Goal: Task Accomplishment & Management: Use online tool/utility

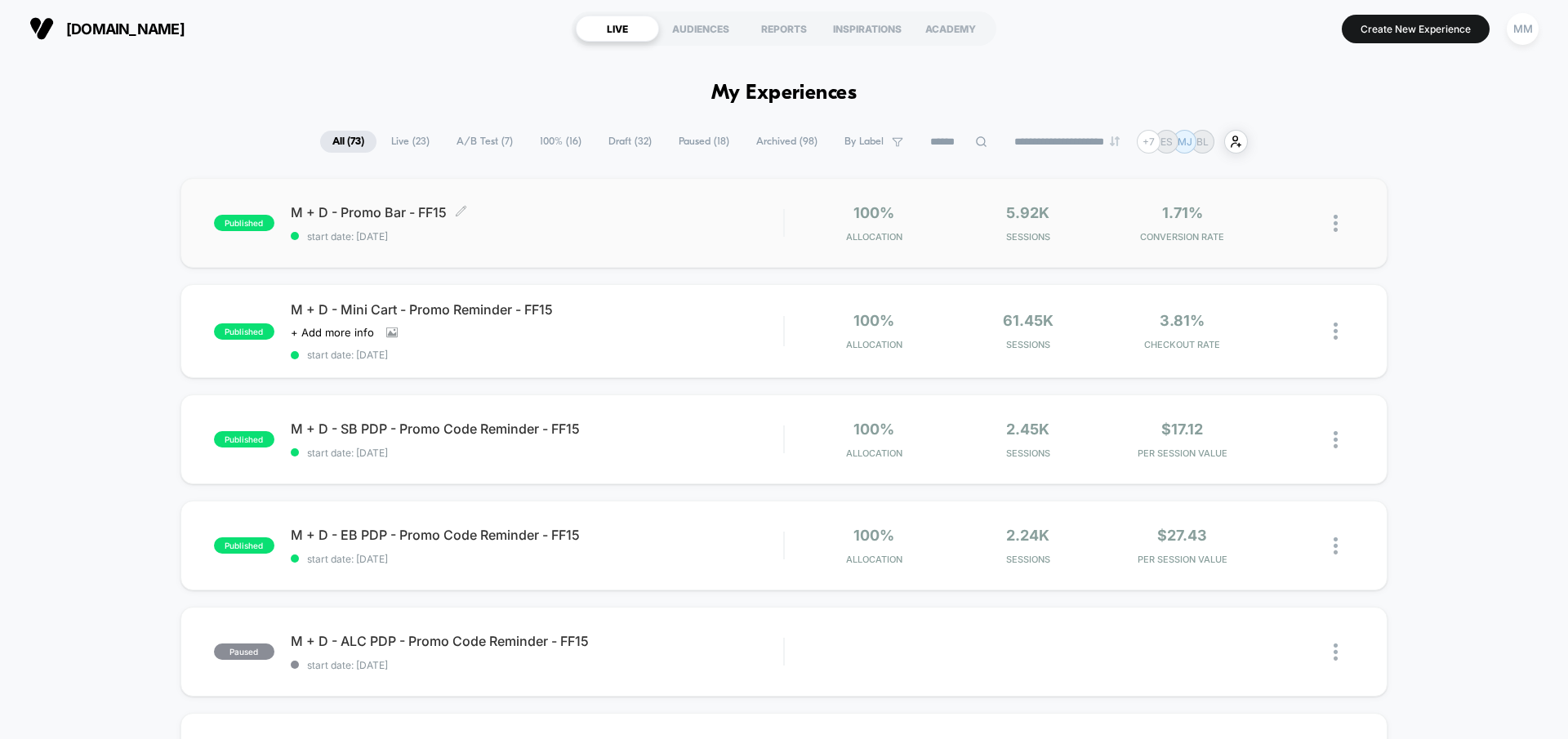
click at [658, 233] on span "start date: 9/23/2025" at bounding box center [537, 236] width 492 height 13
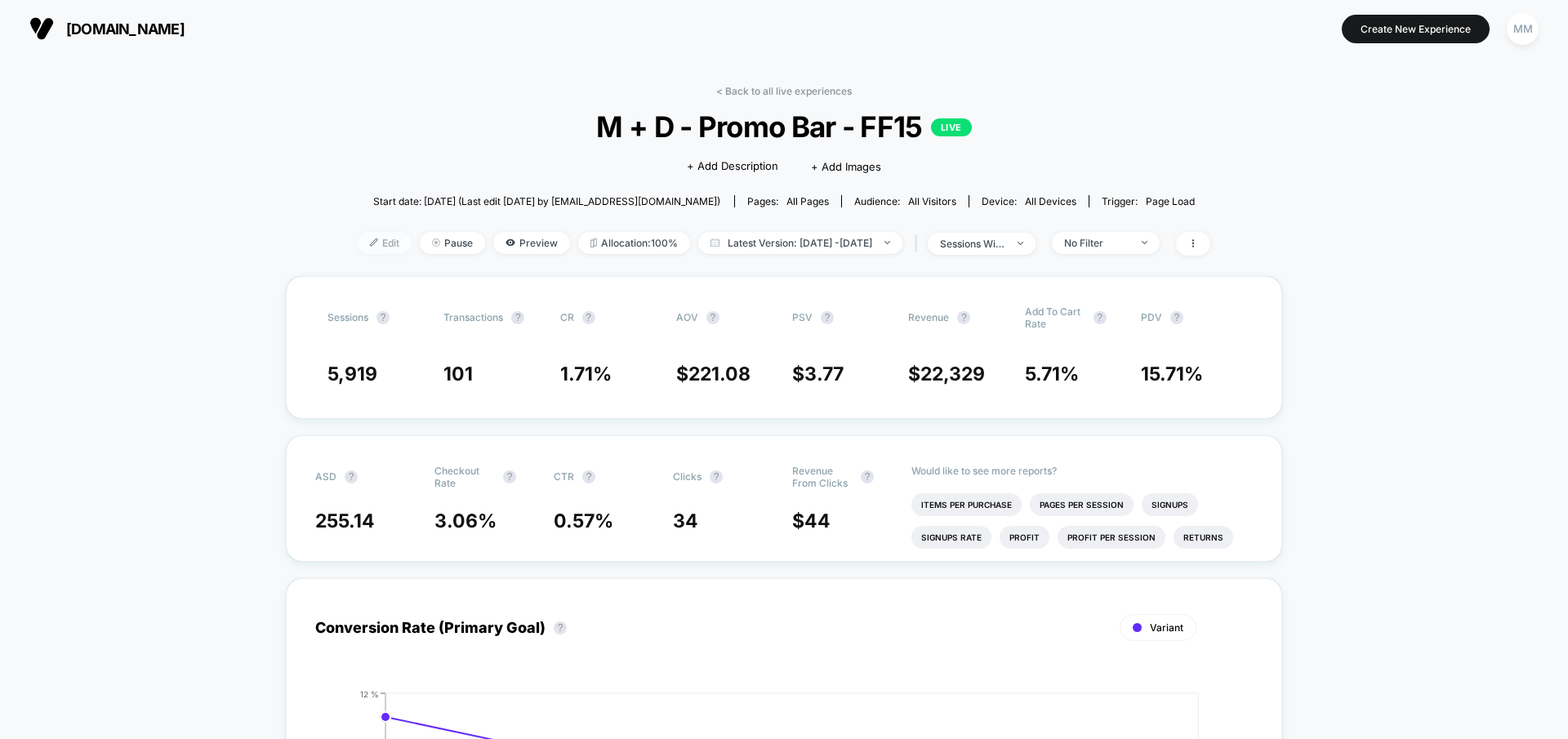
click at [359, 235] on span "Edit" at bounding box center [385, 243] width 54 height 22
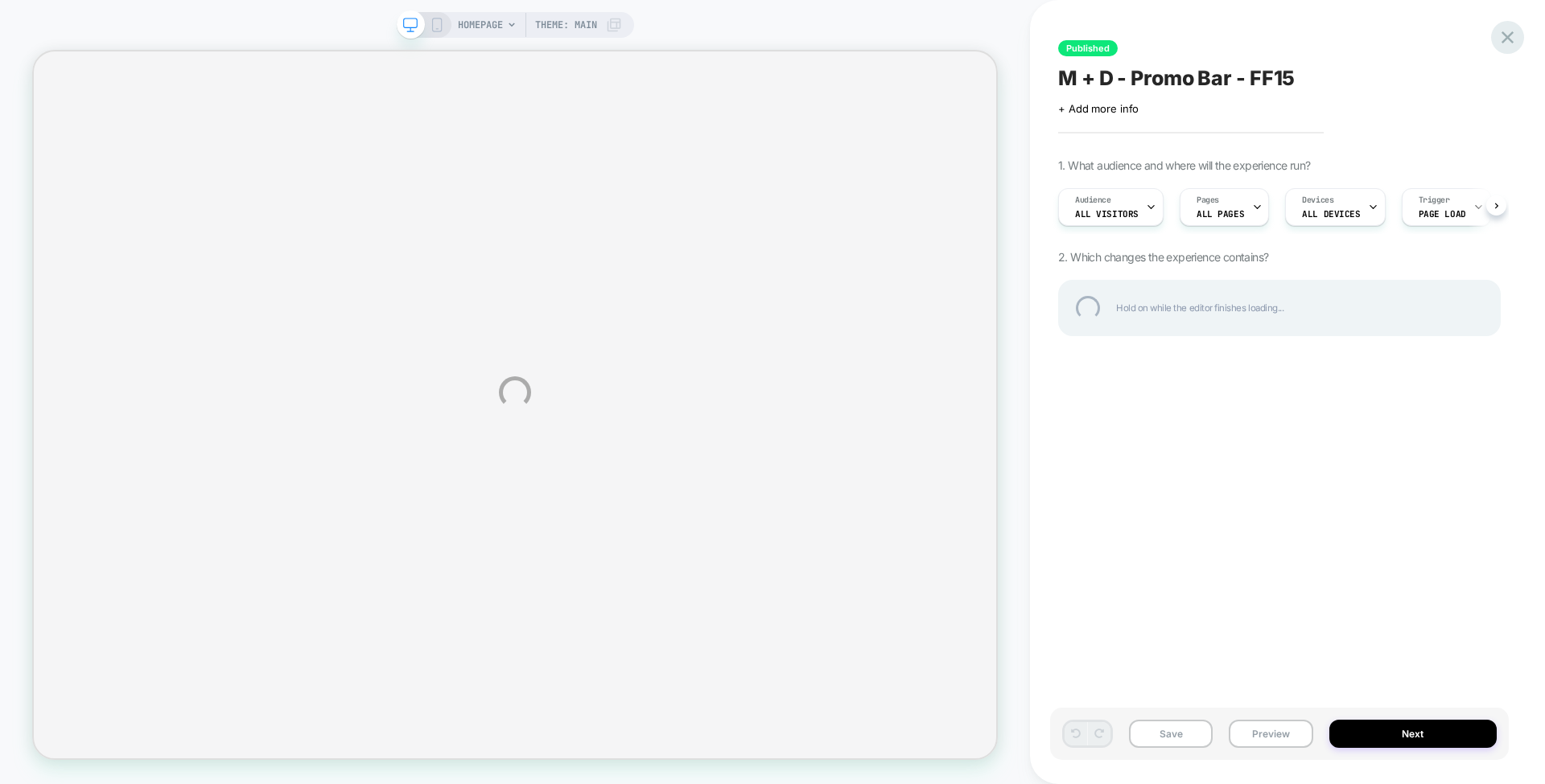
click at [1510, 41] on div at bounding box center [1508, 37] width 33 height 33
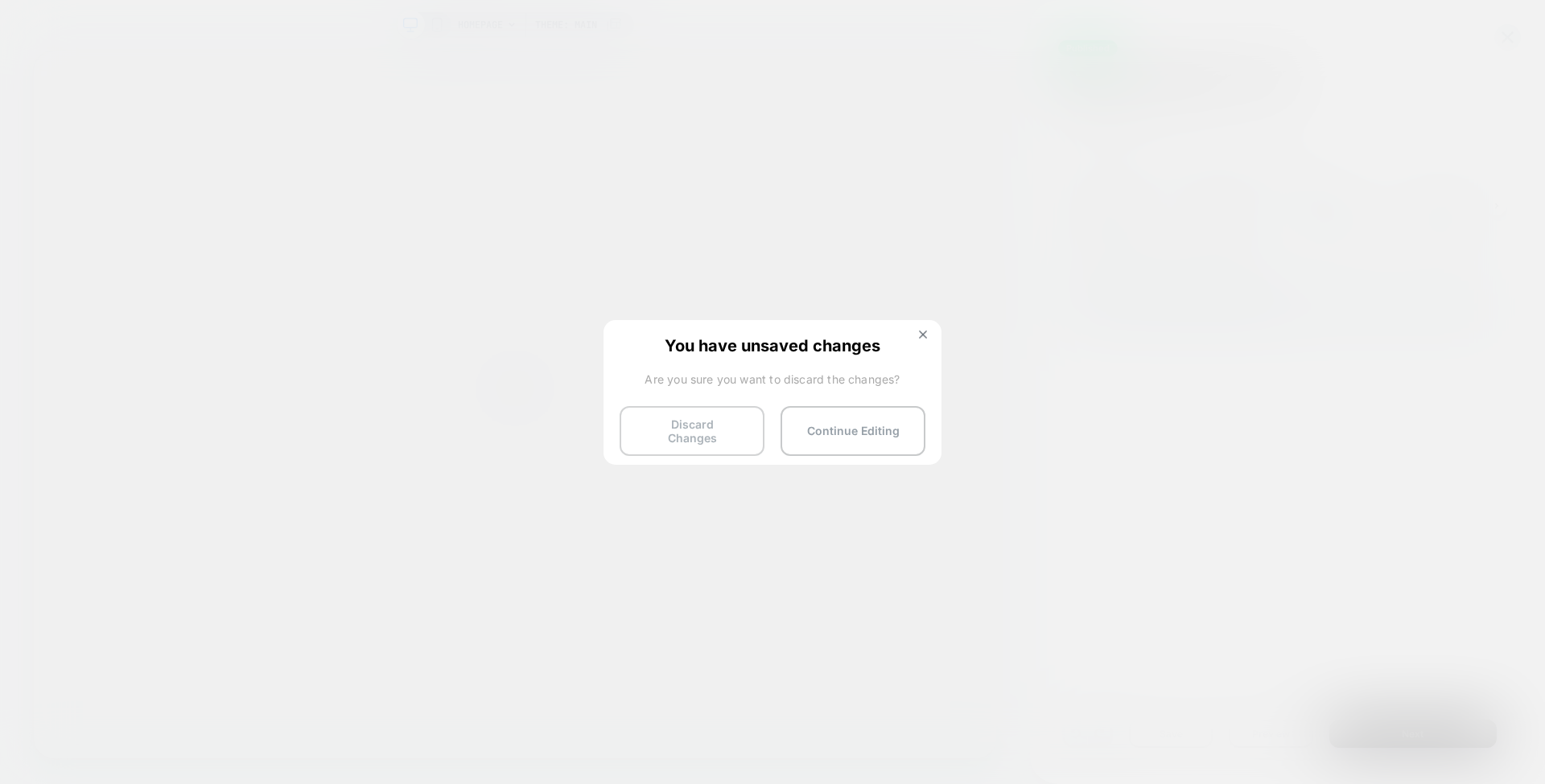
click at [724, 429] on button "Discard Changes" at bounding box center [692, 431] width 145 height 50
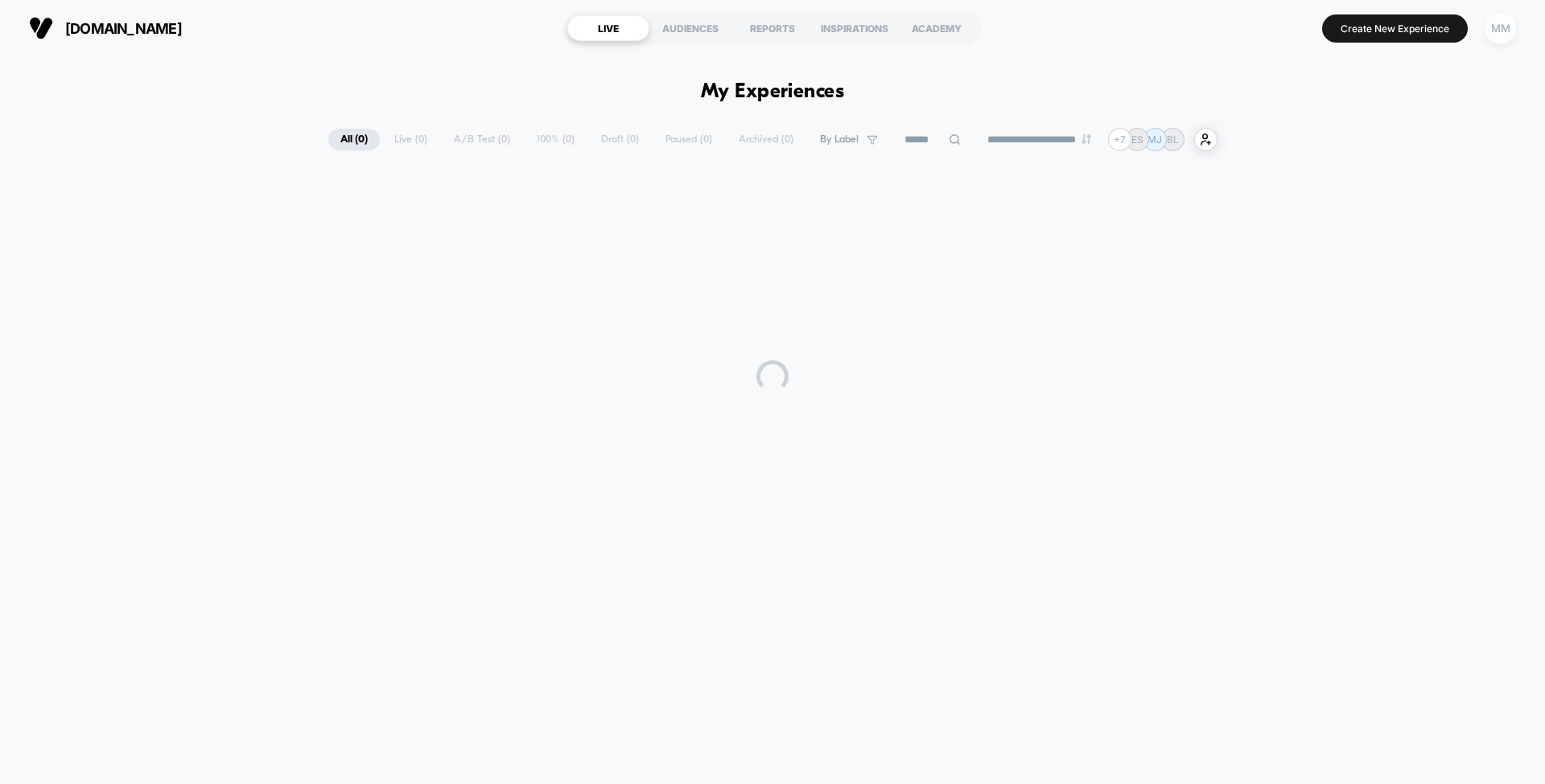
click at [1502, 37] on div "MM" at bounding box center [1500, 29] width 31 height 31
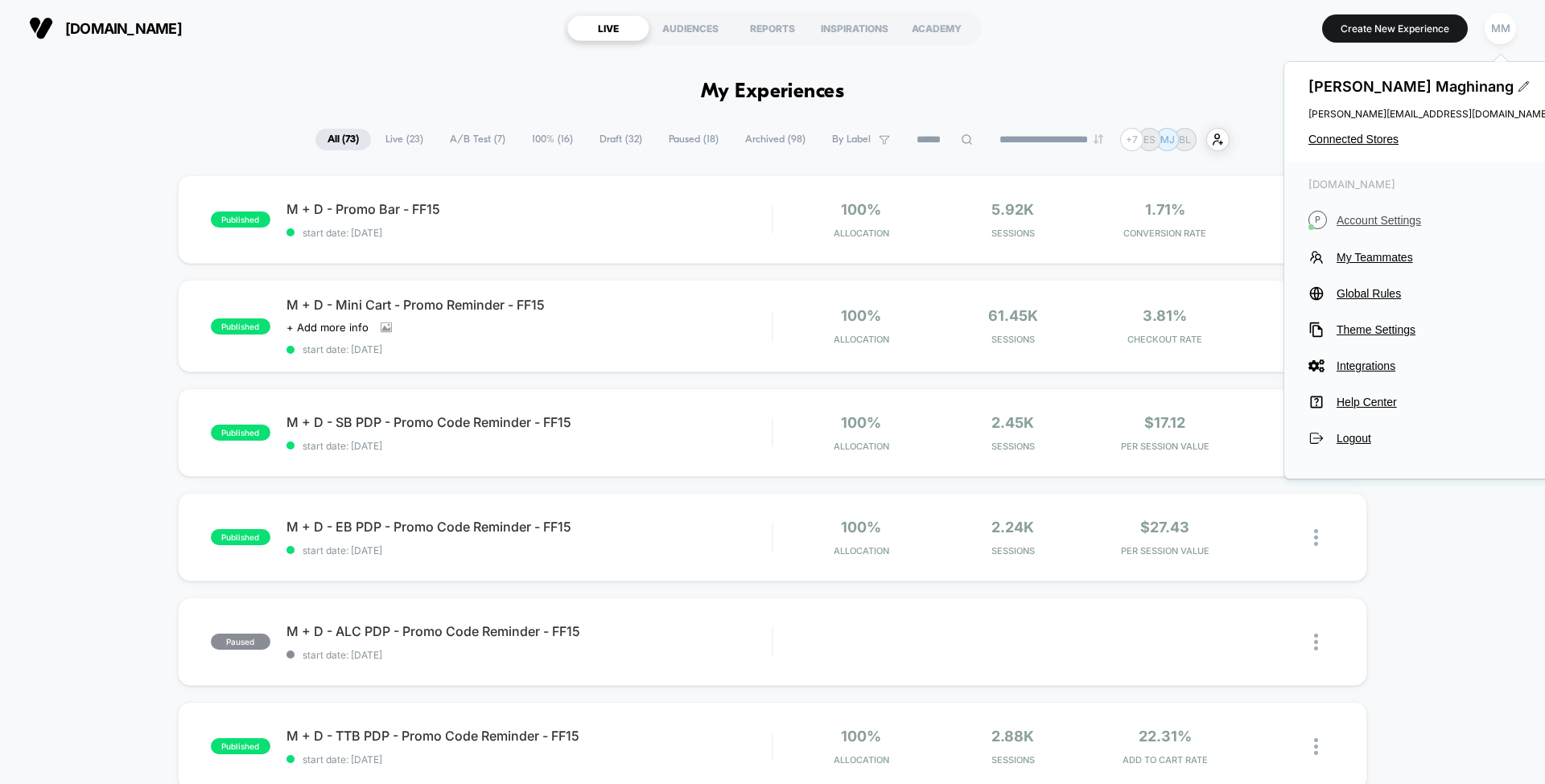
click at [1363, 217] on span "Account Settings" at bounding box center [1443, 221] width 214 height 13
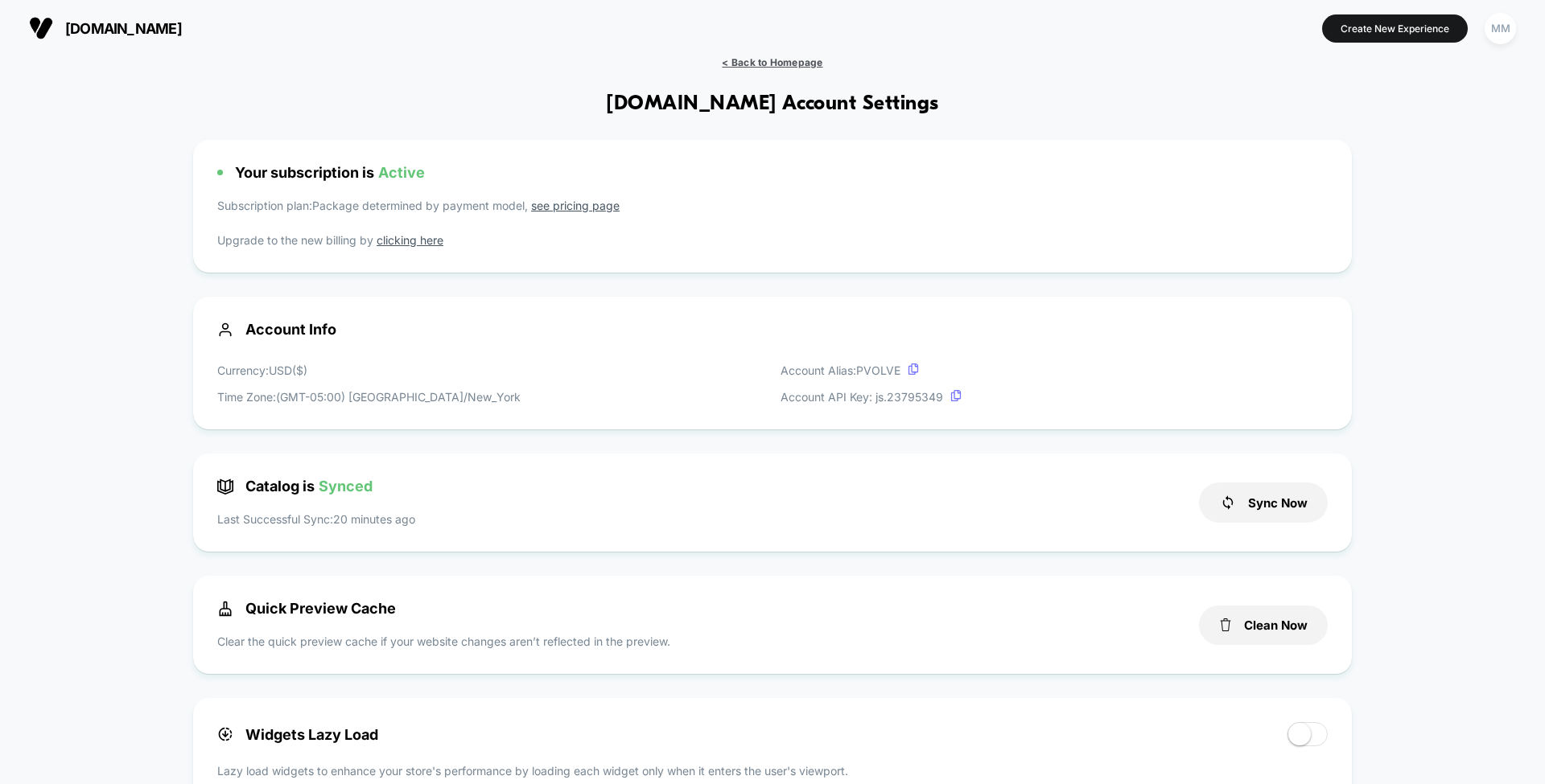
click at [751, 66] on span "< Back to Homepage" at bounding box center [772, 62] width 101 height 12
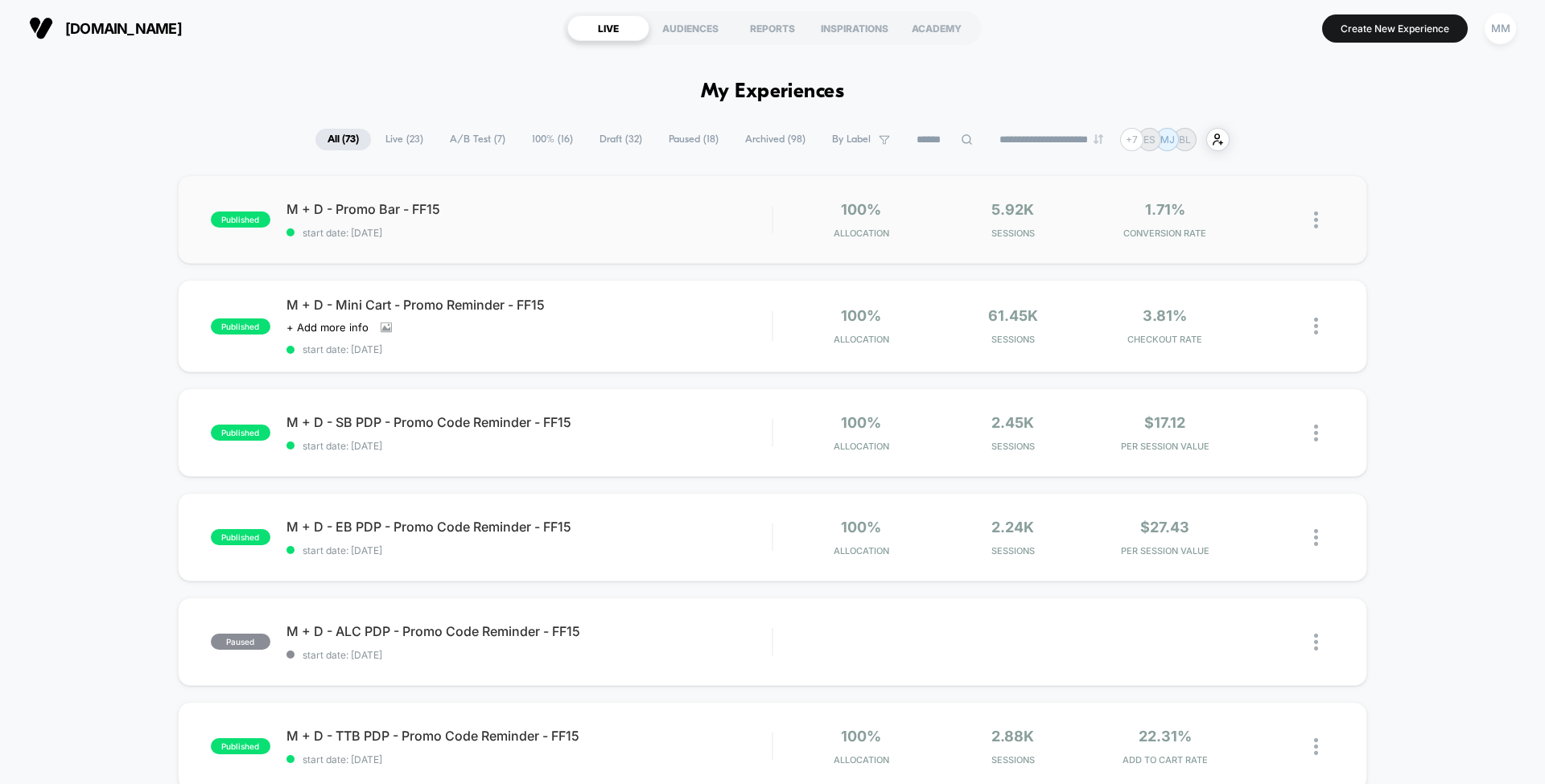
click at [566, 247] on div "published M + D - Promo Bar - FF15 start date: 9/23/2025 100% Allocation 5.92k …" at bounding box center [772, 219] width 1189 height 88
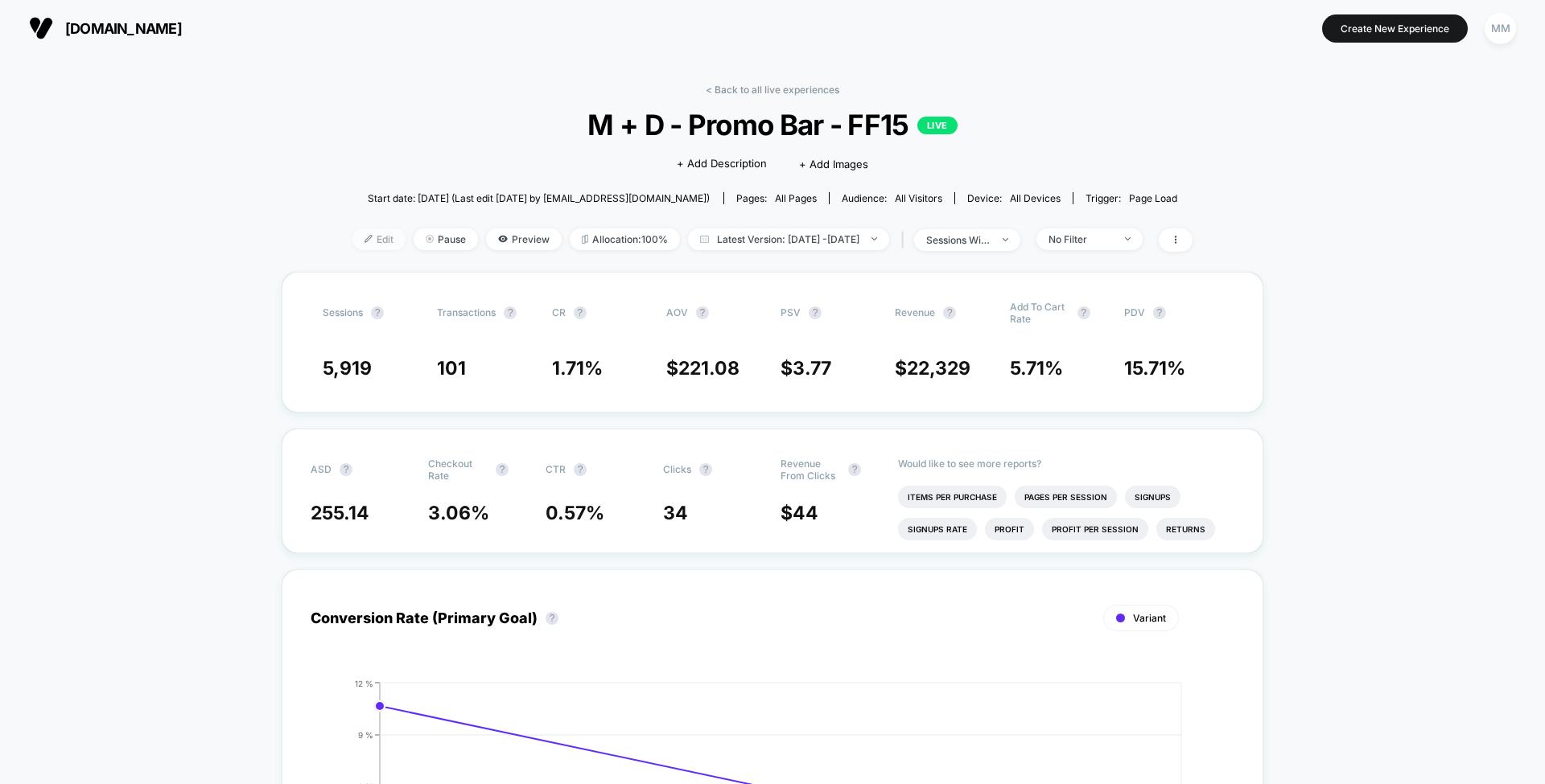
click at [353, 246] on span "Edit" at bounding box center [379, 239] width 53 height 22
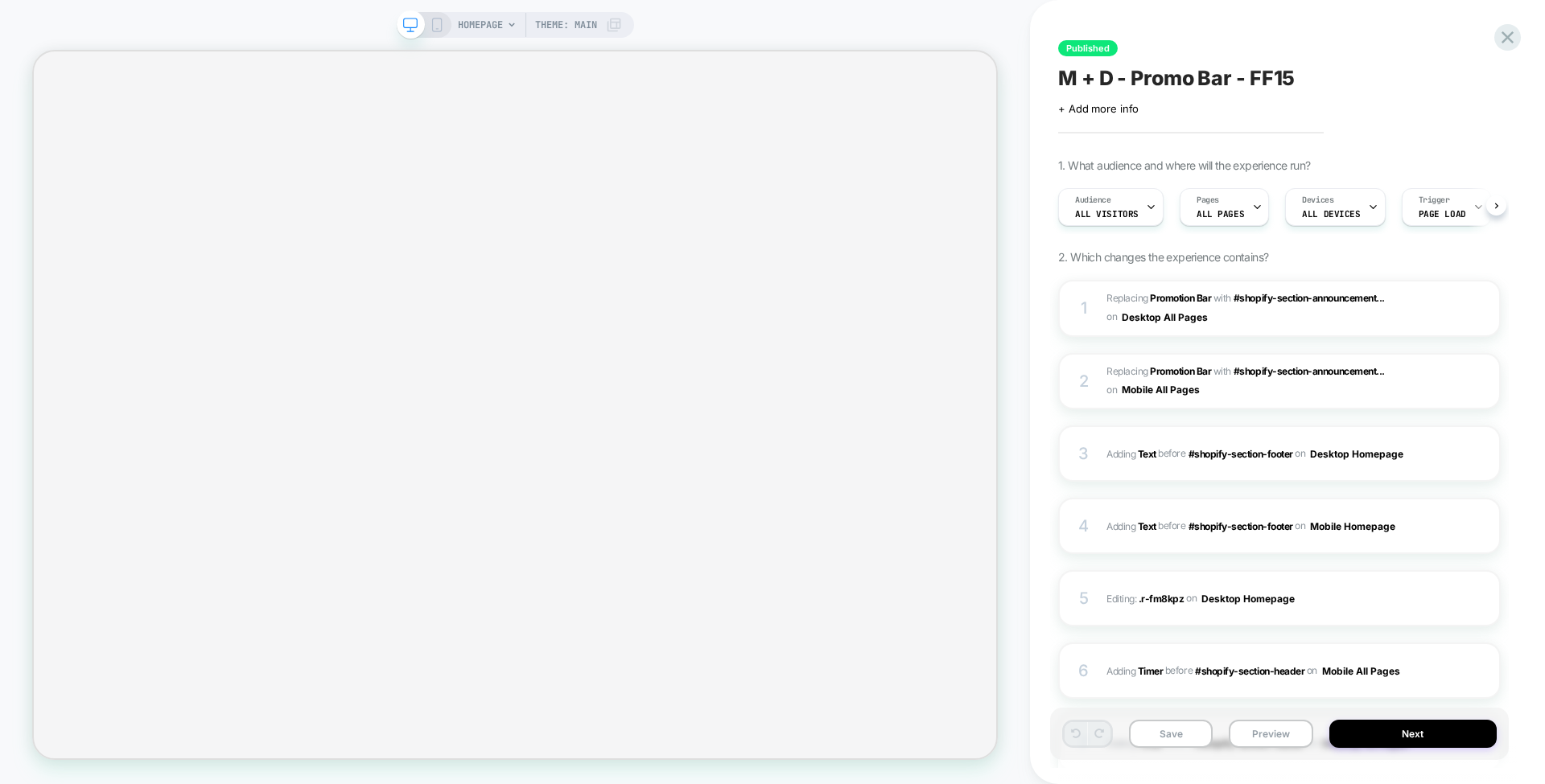
scroll to position [0, 1]
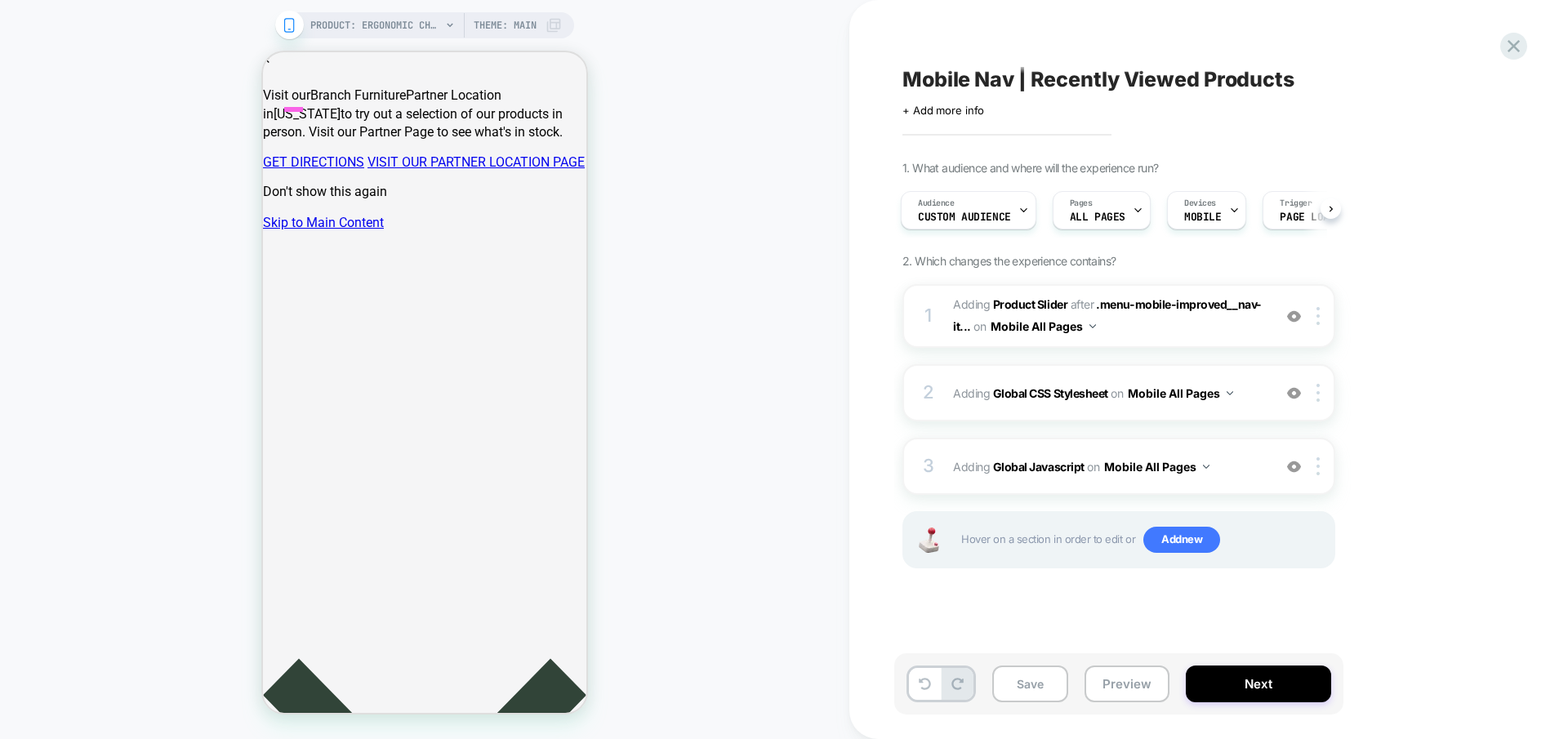
click at [1044, 459] on b "Global Javascript" at bounding box center [1038, 466] width 92 height 14
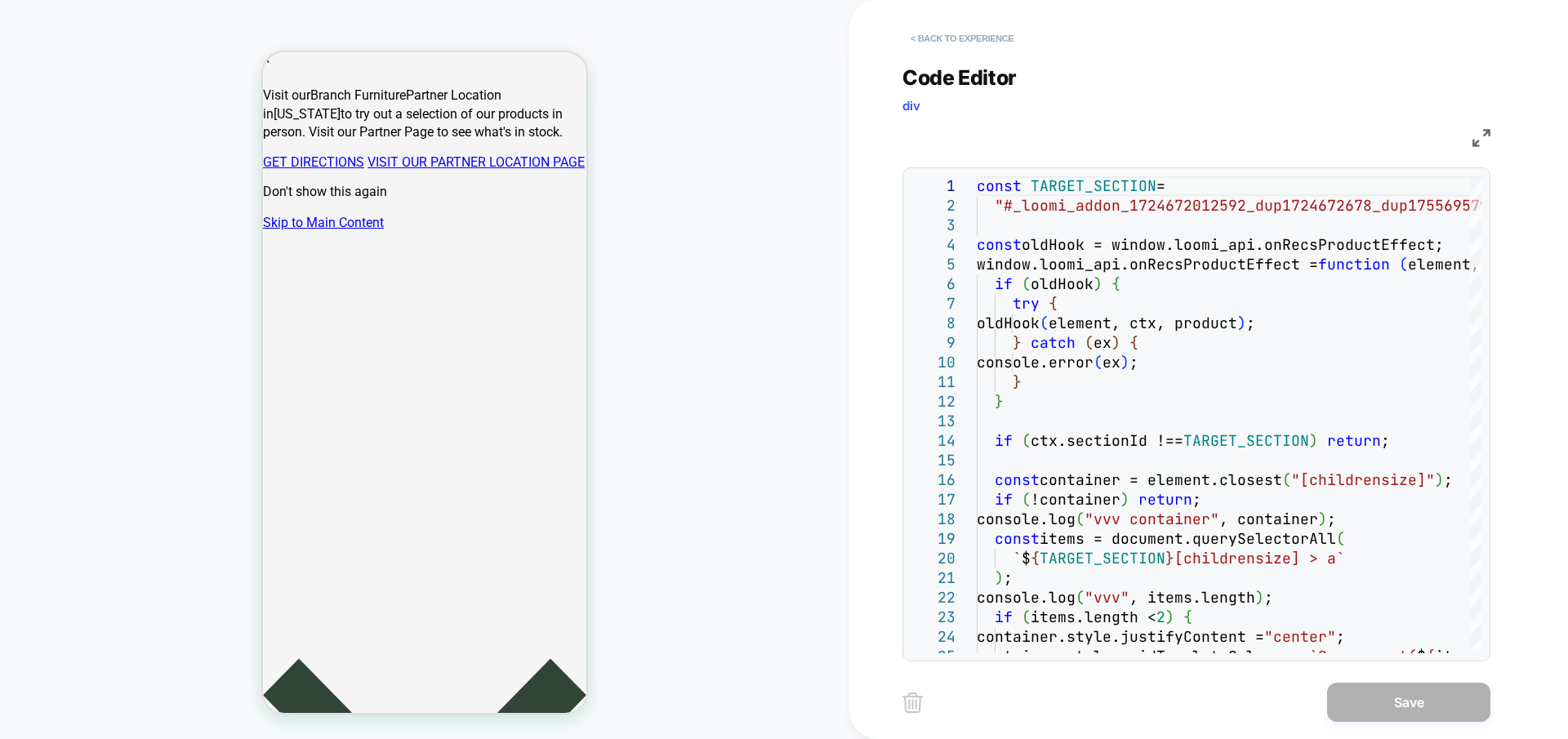
click at [958, 45] on button "< Back to experience" at bounding box center [962, 38] width 119 height 26
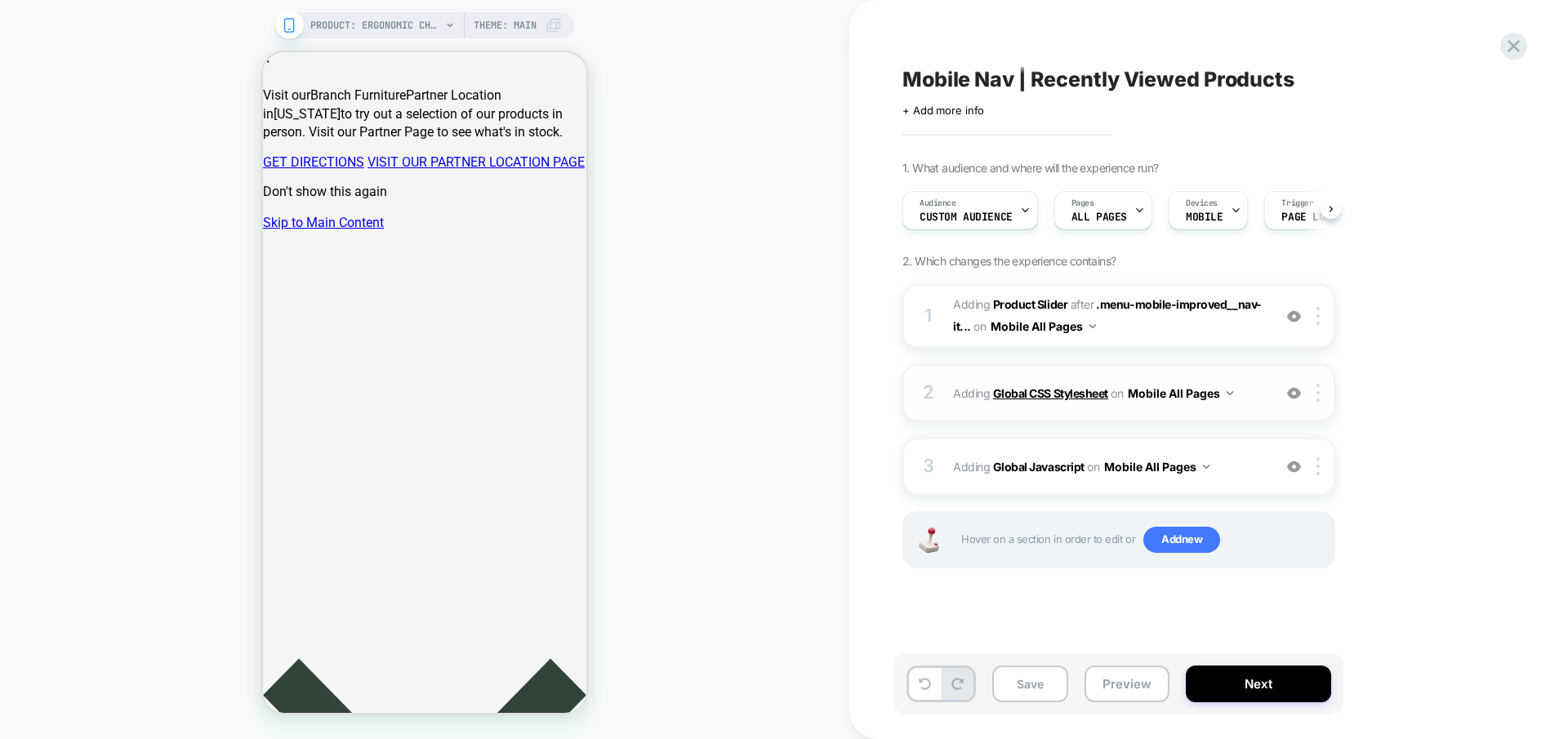
click at [1051, 392] on b "Global CSS Stylesheet" at bounding box center [1050, 393] width 115 height 14
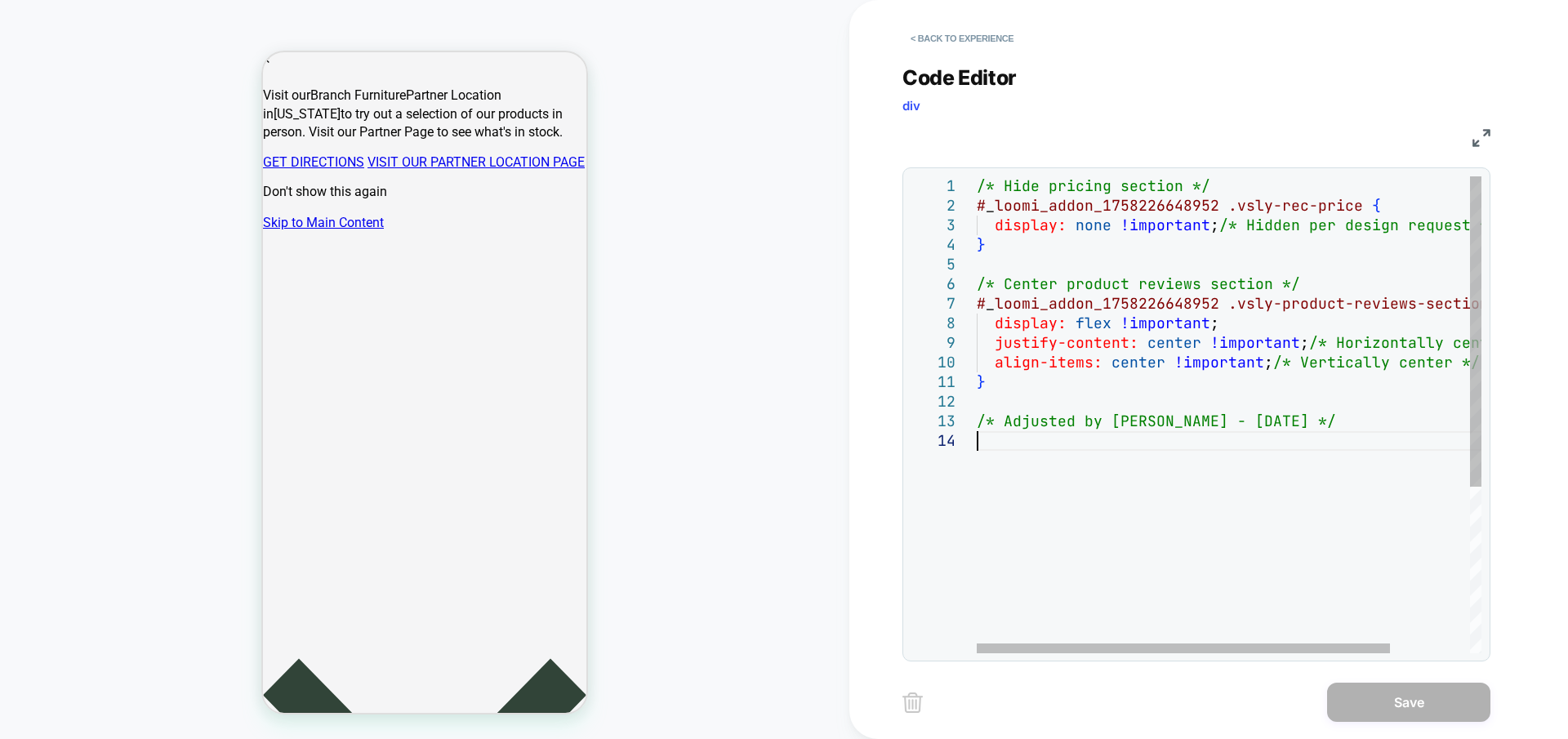
scroll to position [0, 0]
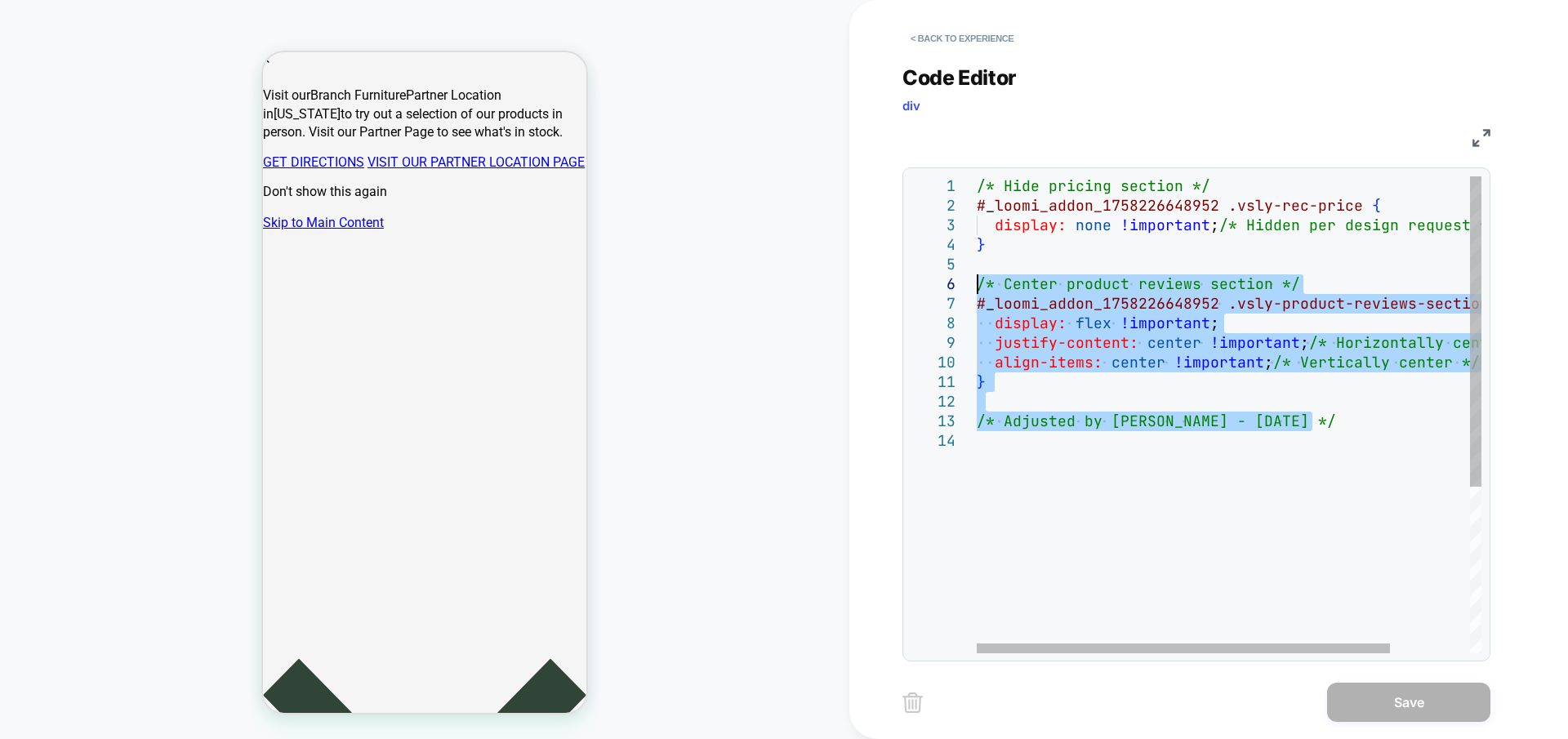
drag, startPoint x: 1012, startPoint y: 441, endPoint x: 977, endPoint y: 282, distance: 162.8
click at [977, 282] on div "/* Hide pricing section */ # _ loomi_addon_1758226648952 .vsly-rec-price { disp…" at bounding box center [1277, 542] width 602 height 731
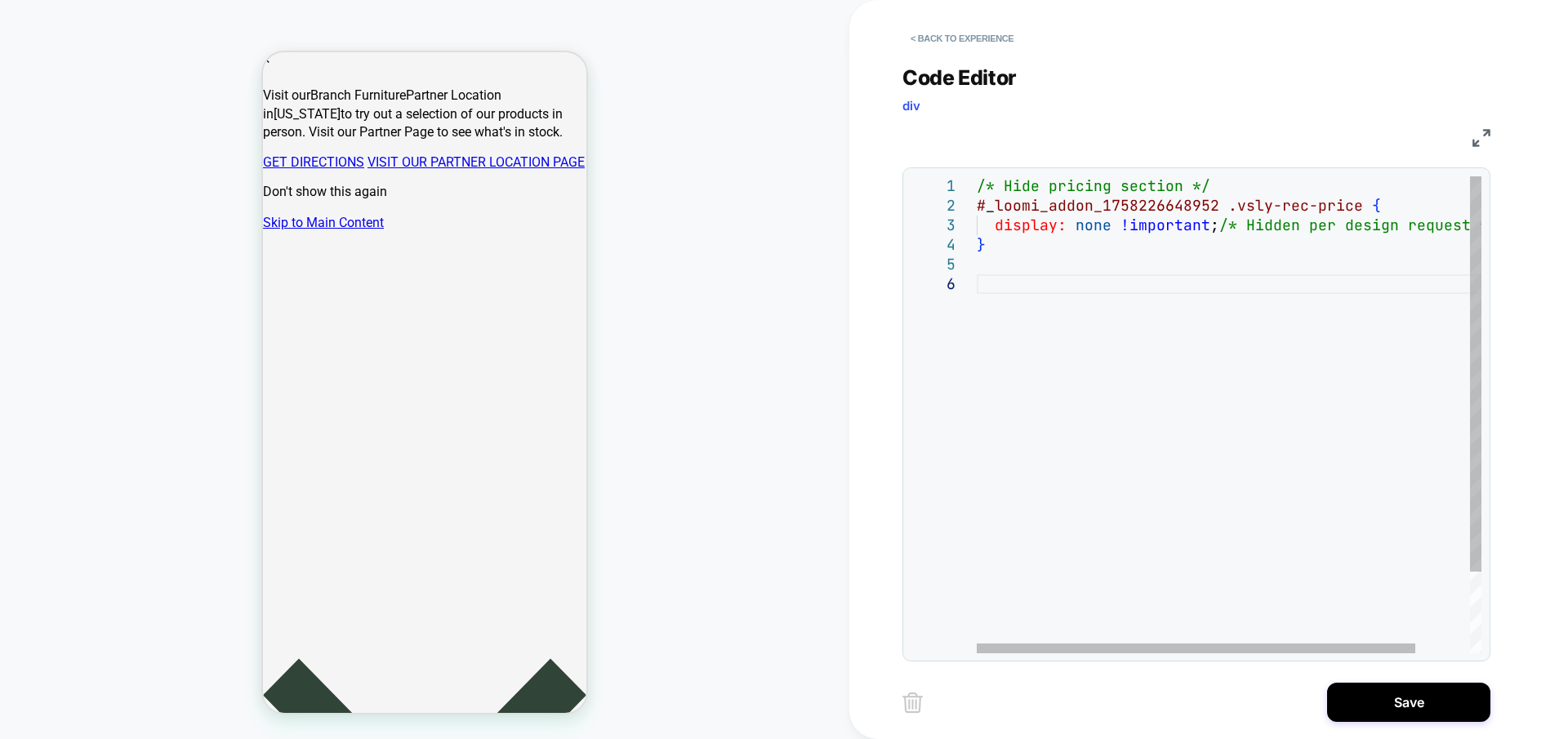
scroll to position [400, 0]
type textarea "**********"
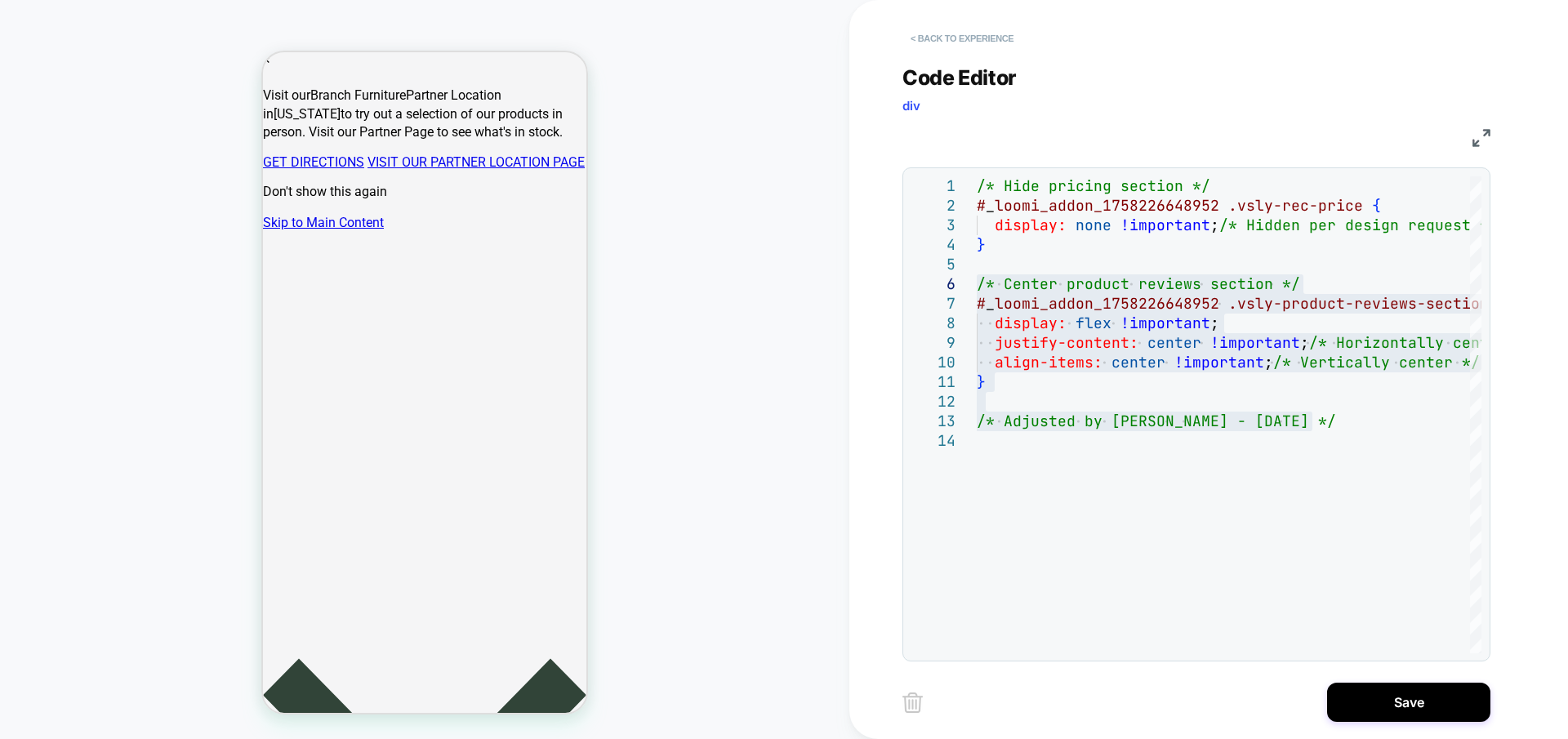
click at [952, 38] on button "< Back to experience" at bounding box center [962, 38] width 119 height 26
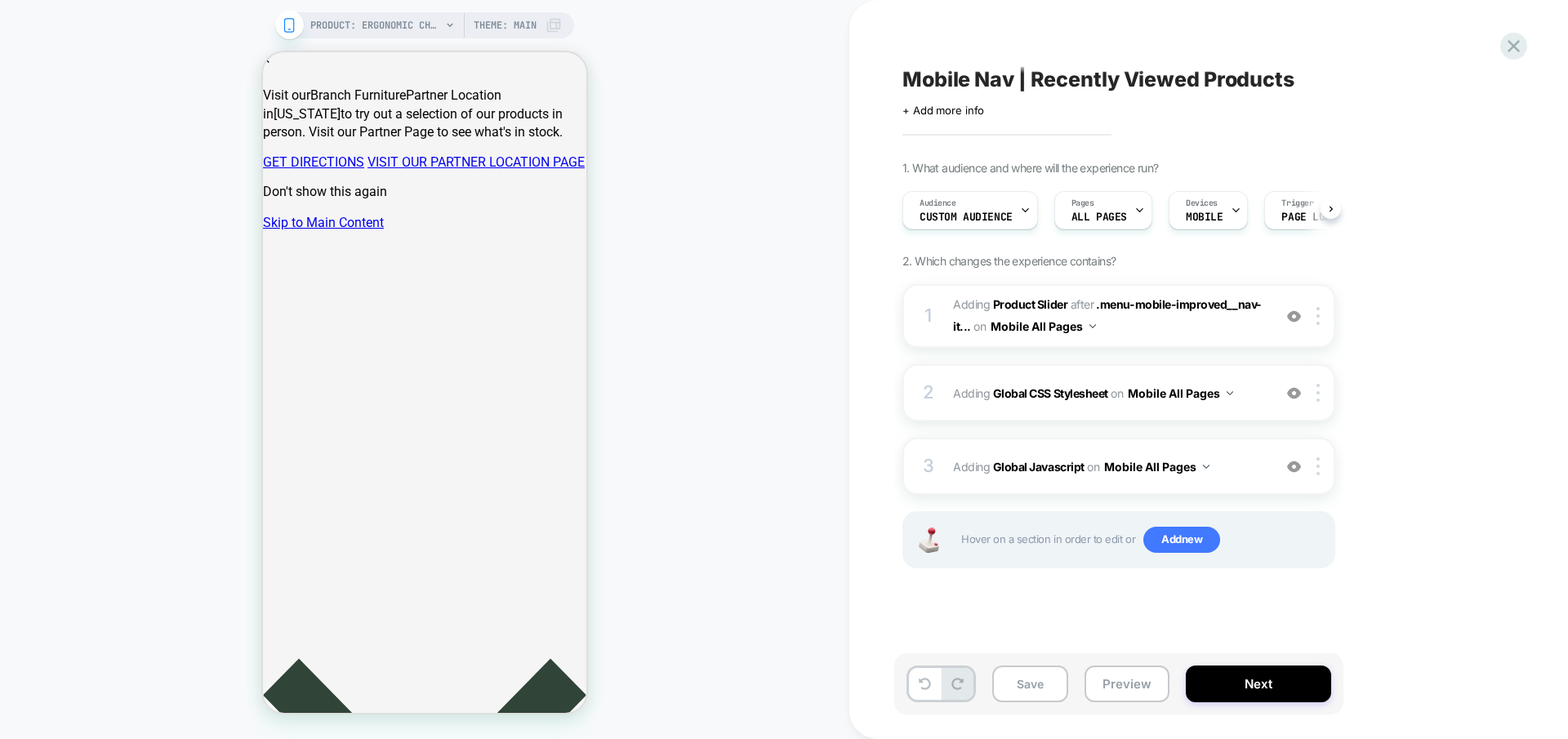
scroll to position [0, 1]
click at [1030, 299] on b "Product Slider" at bounding box center [1030, 304] width 74 height 14
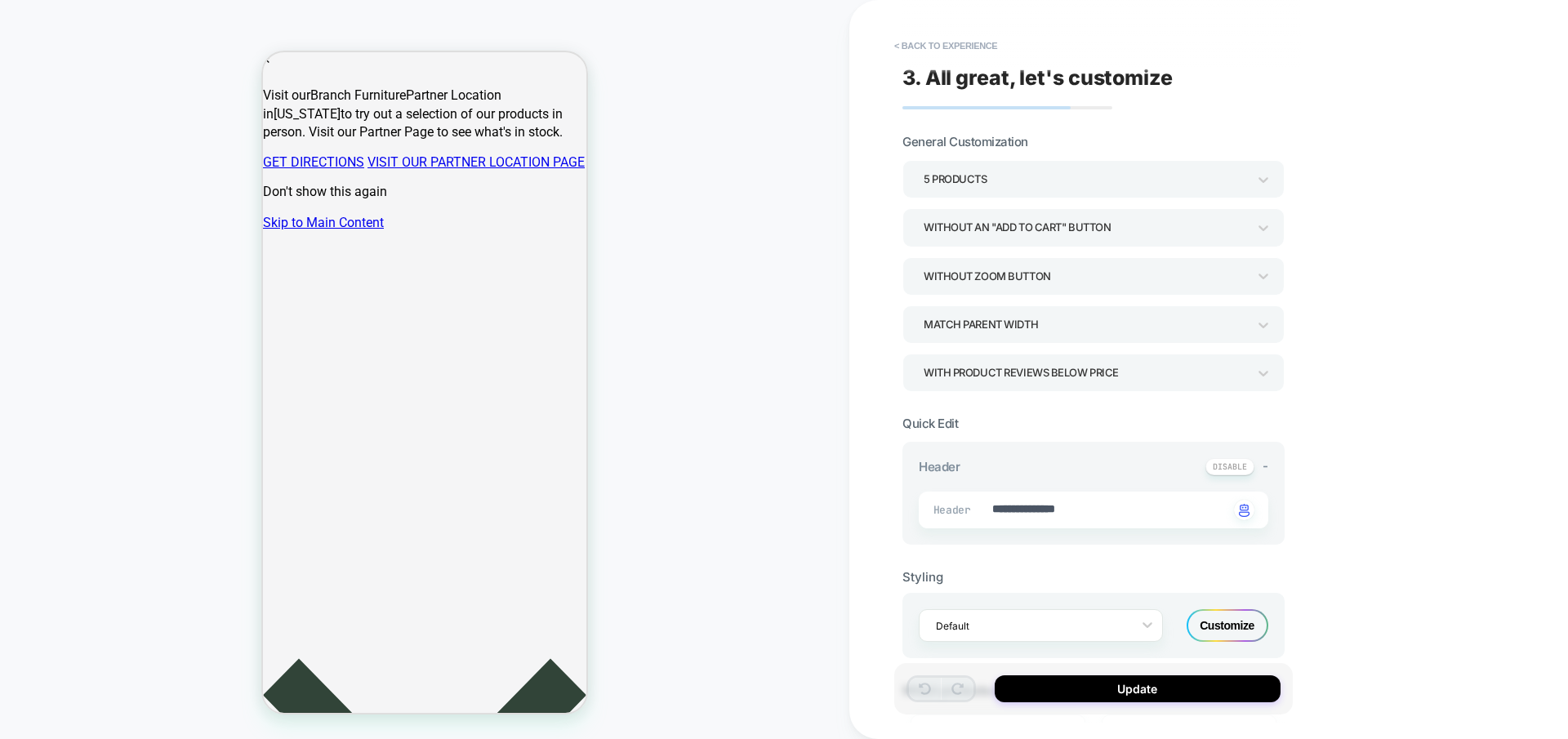
scroll to position [328, 0]
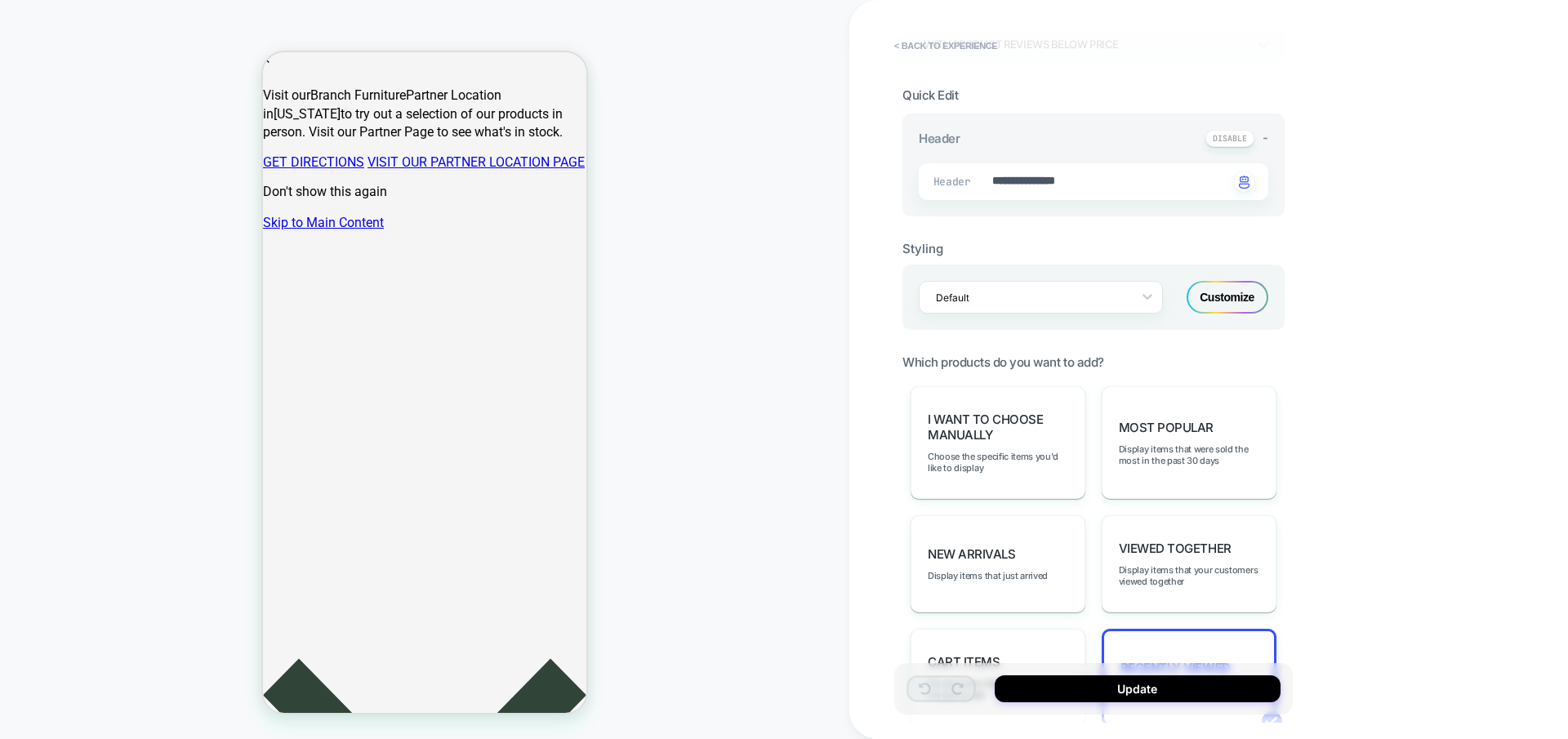
click at [1207, 313] on div "Customize" at bounding box center [1227, 296] width 81 height 33
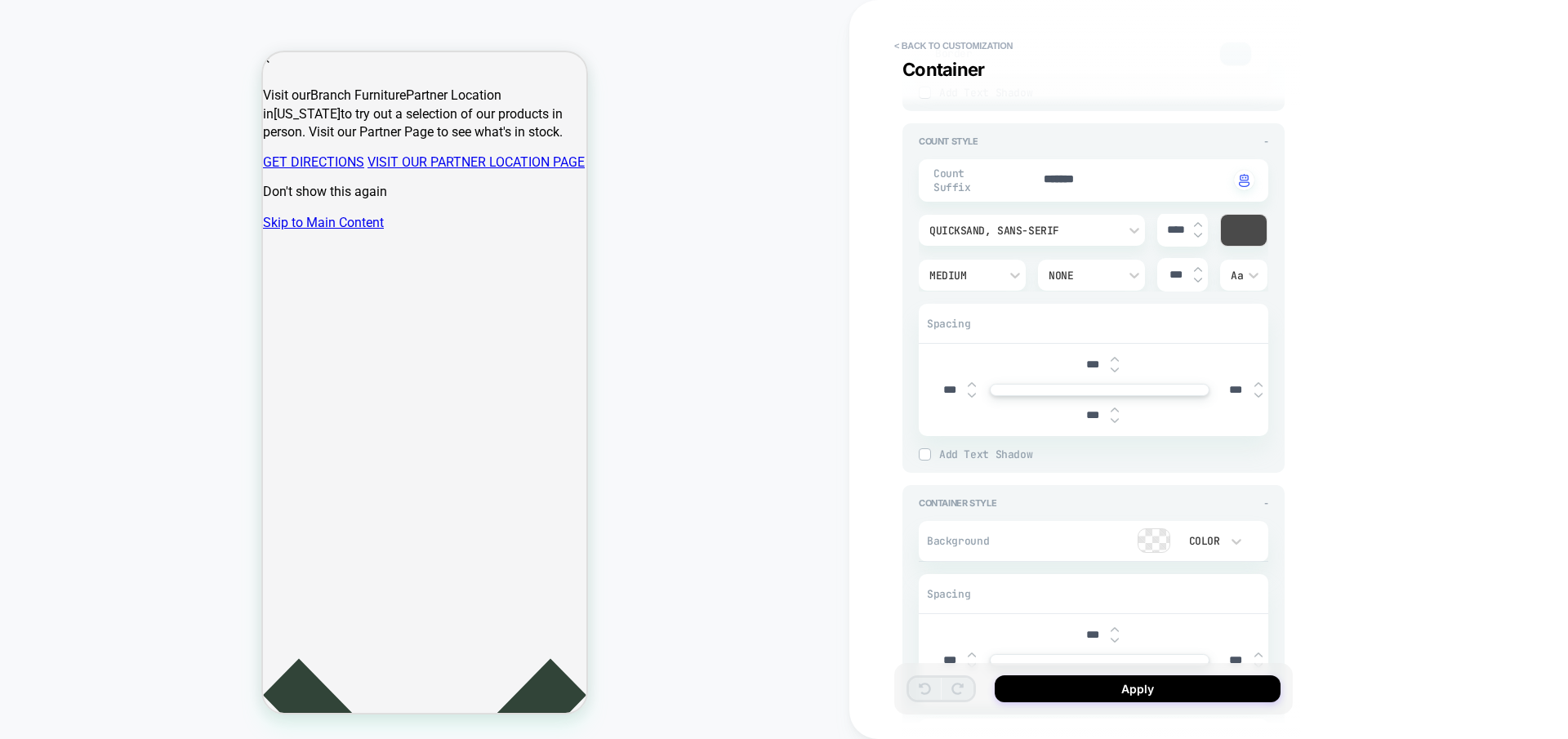
scroll to position [4599, 0]
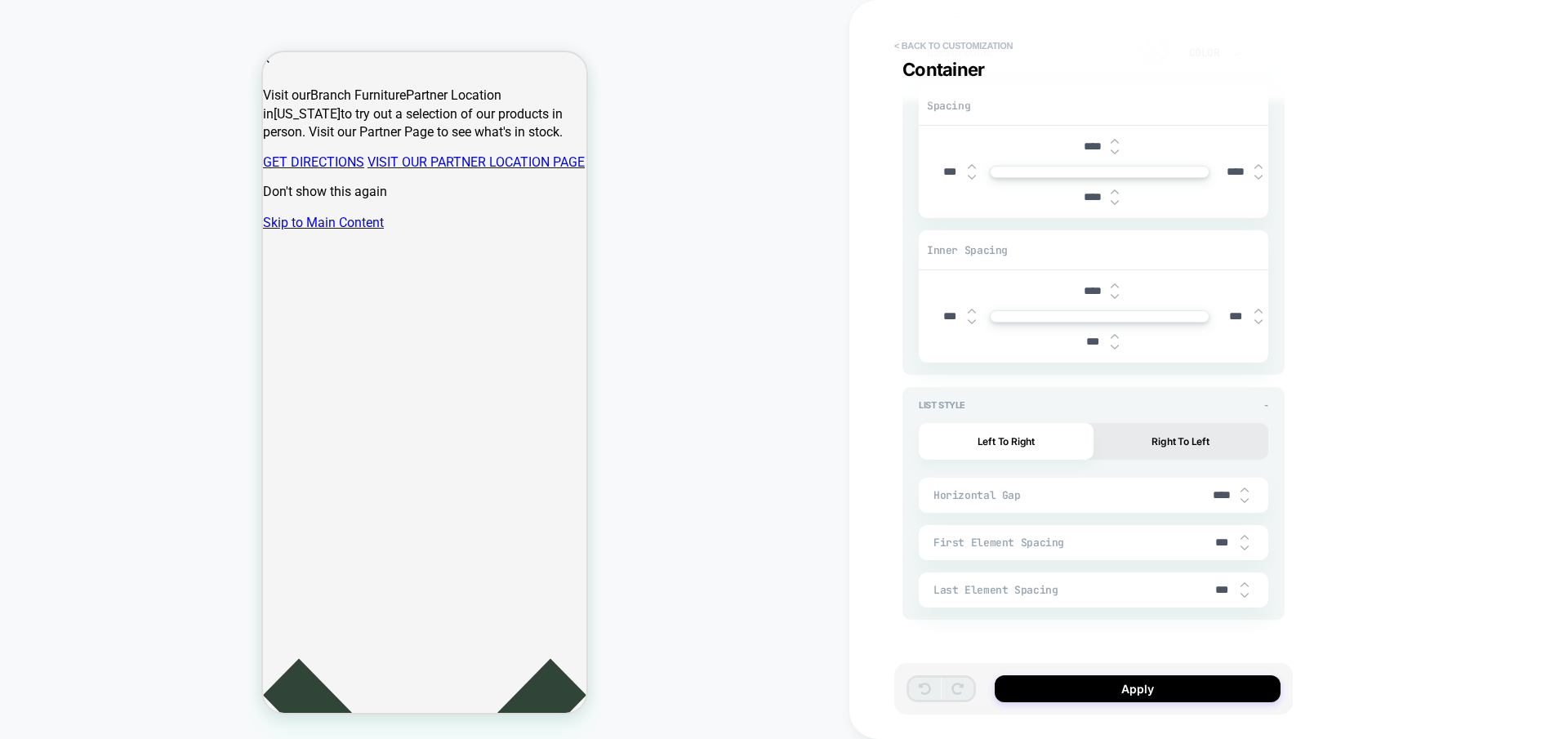
click at [943, 46] on button "< Back to customization" at bounding box center [953, 45] width 134 height 26
type textarea "*"
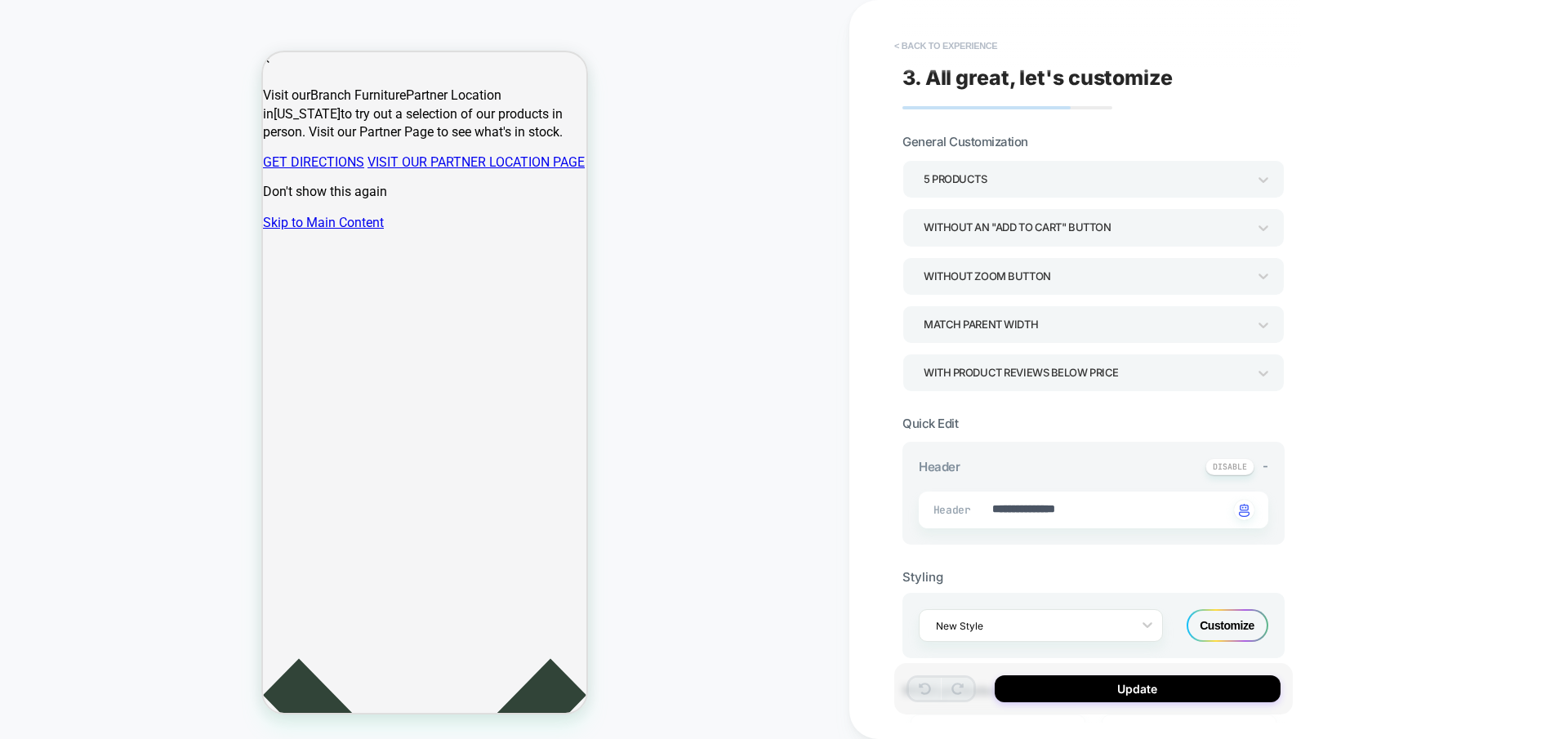
click at [934, 44] on button "< Back to experience" at bounding box center [946, 45] width 119 height 26
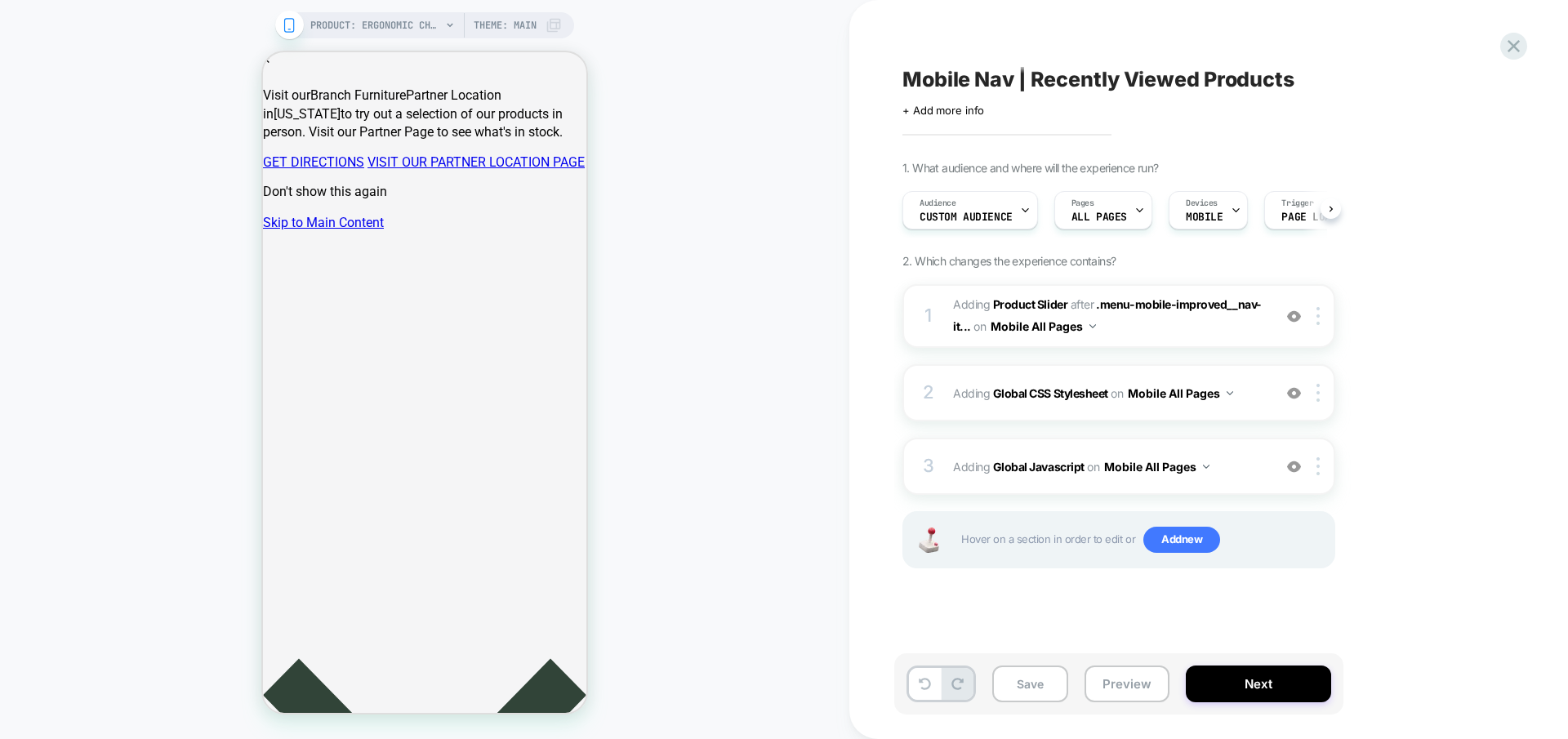
scroll to position [0, 1]
click at [1045, 393] on b "Global CSS Stylesheet" at bounding box center [1050, 393] width 115 height 14
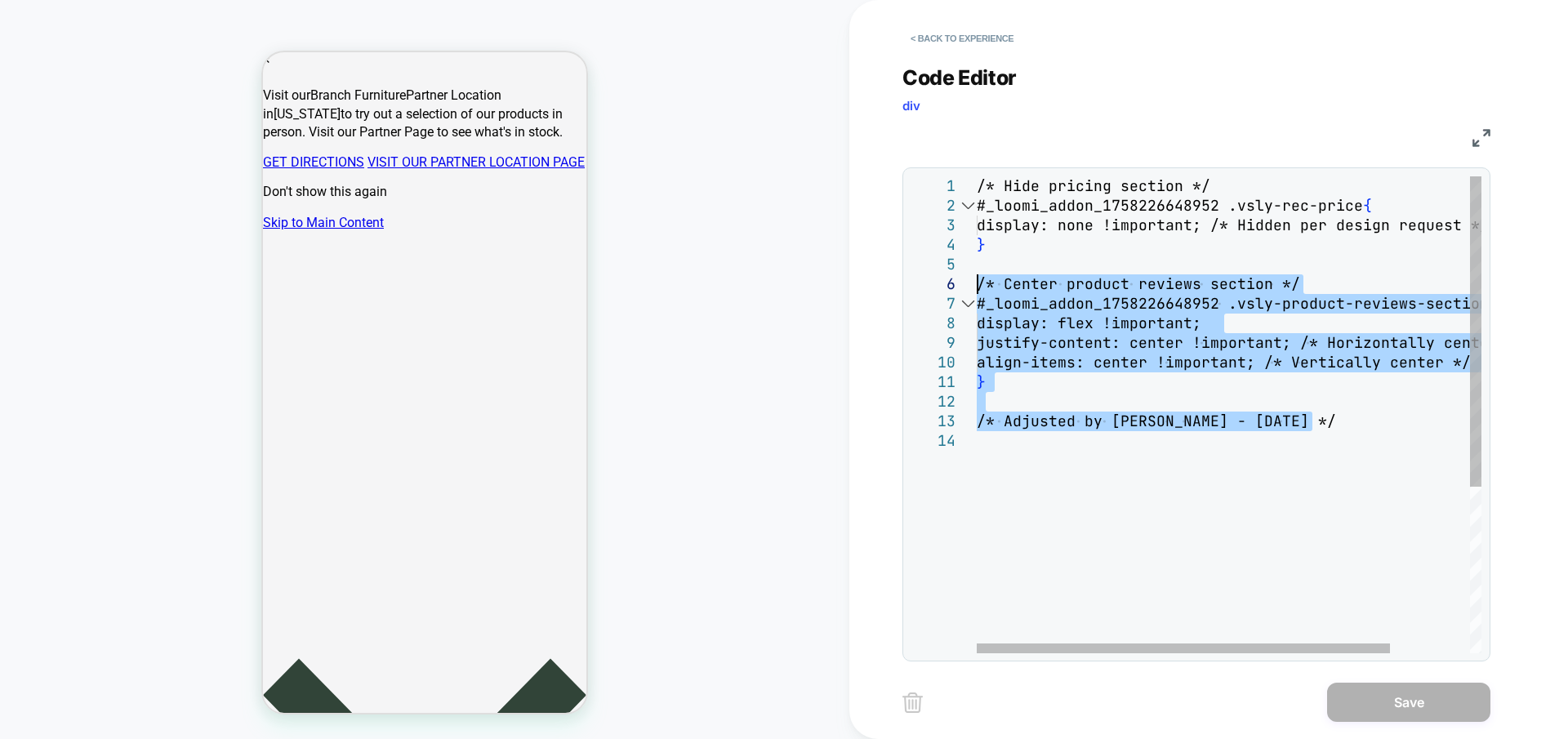
drag, startPoint x: 998, startPoint y: 459, endPoint x: 975, endPoint y: 292, distance: 168.6
click at [977, 292] on div "/* Hide pricing section */ #_loomi_addon_1758226648952 .vsly-rec-price { displa…" at bounding box center [1277, 542] width 602 height 731
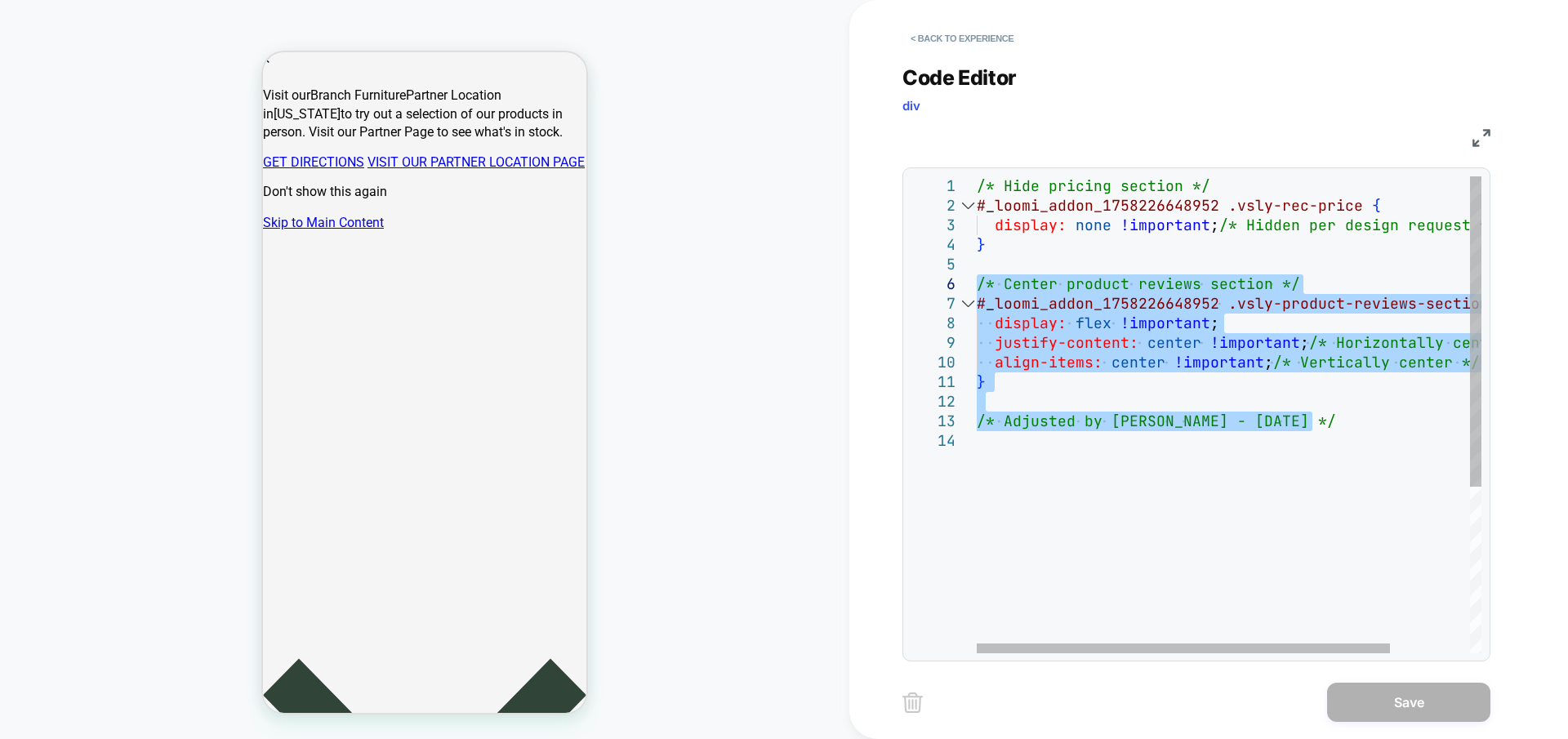
type textarea "**********"
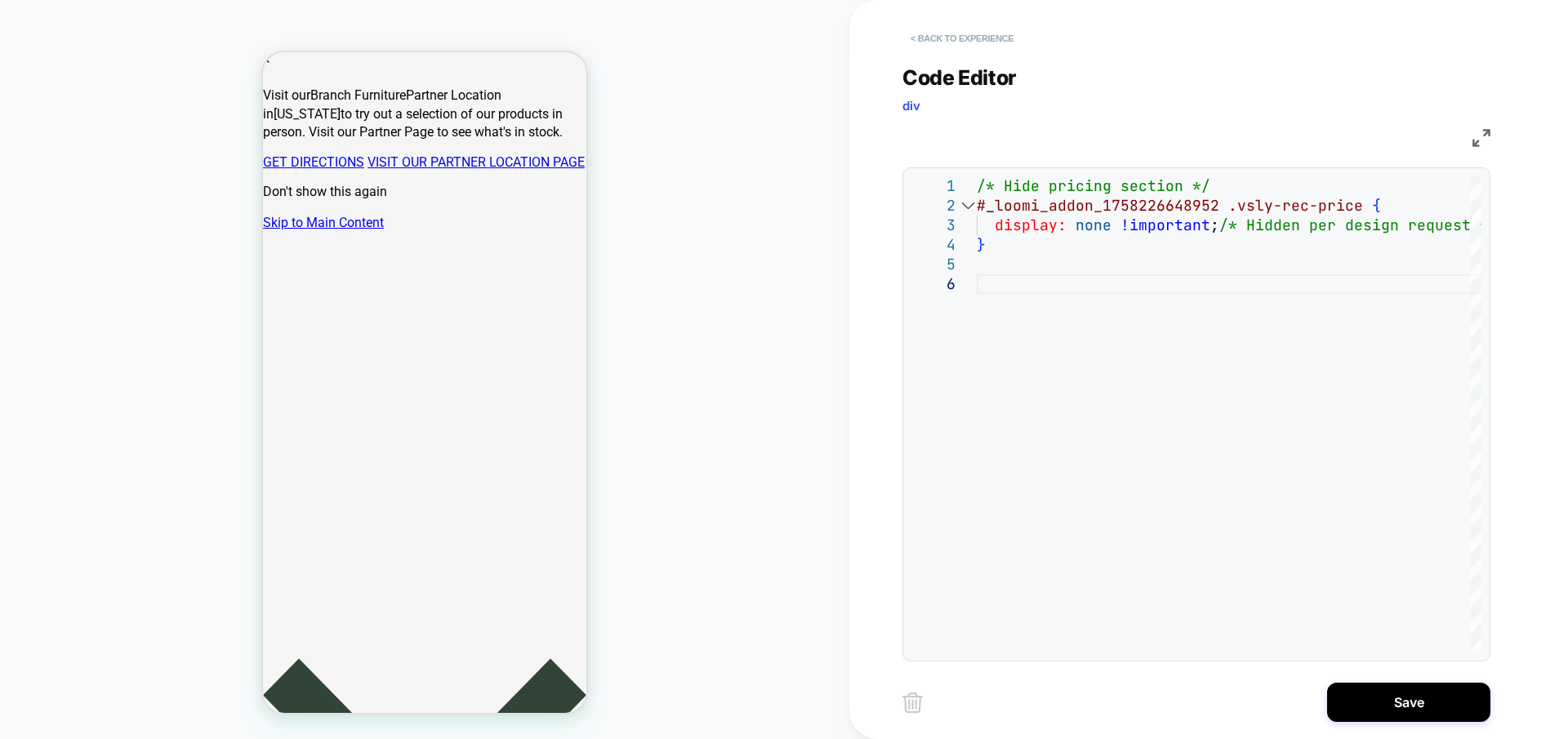
click at [944, 43] on button "< Back to experience" at bounding box center [962, 38] width 119 height 26
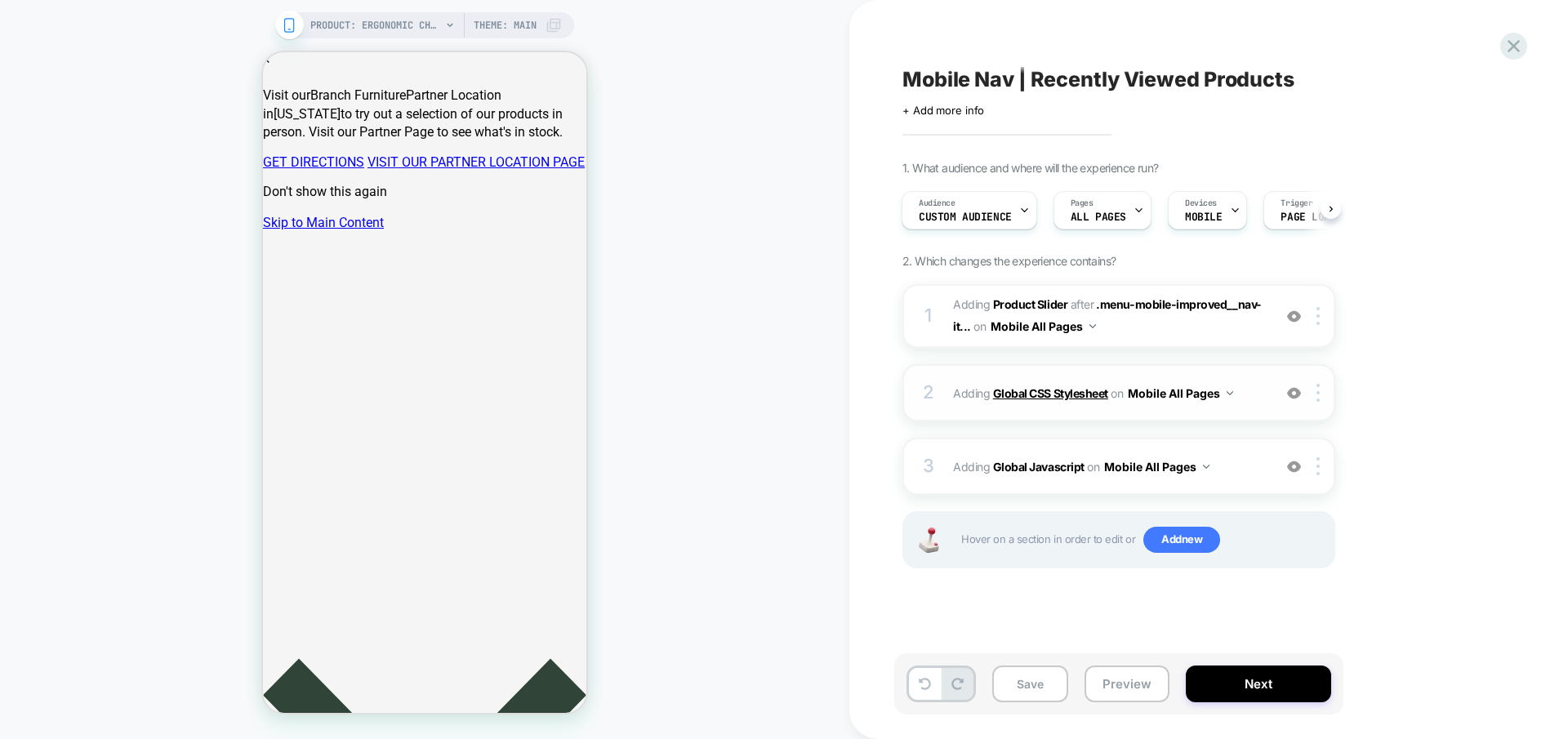
click at [1055, 387] on b "Global CSS Stylesheet" at bounding box center [1050, 393] width 115 height 14
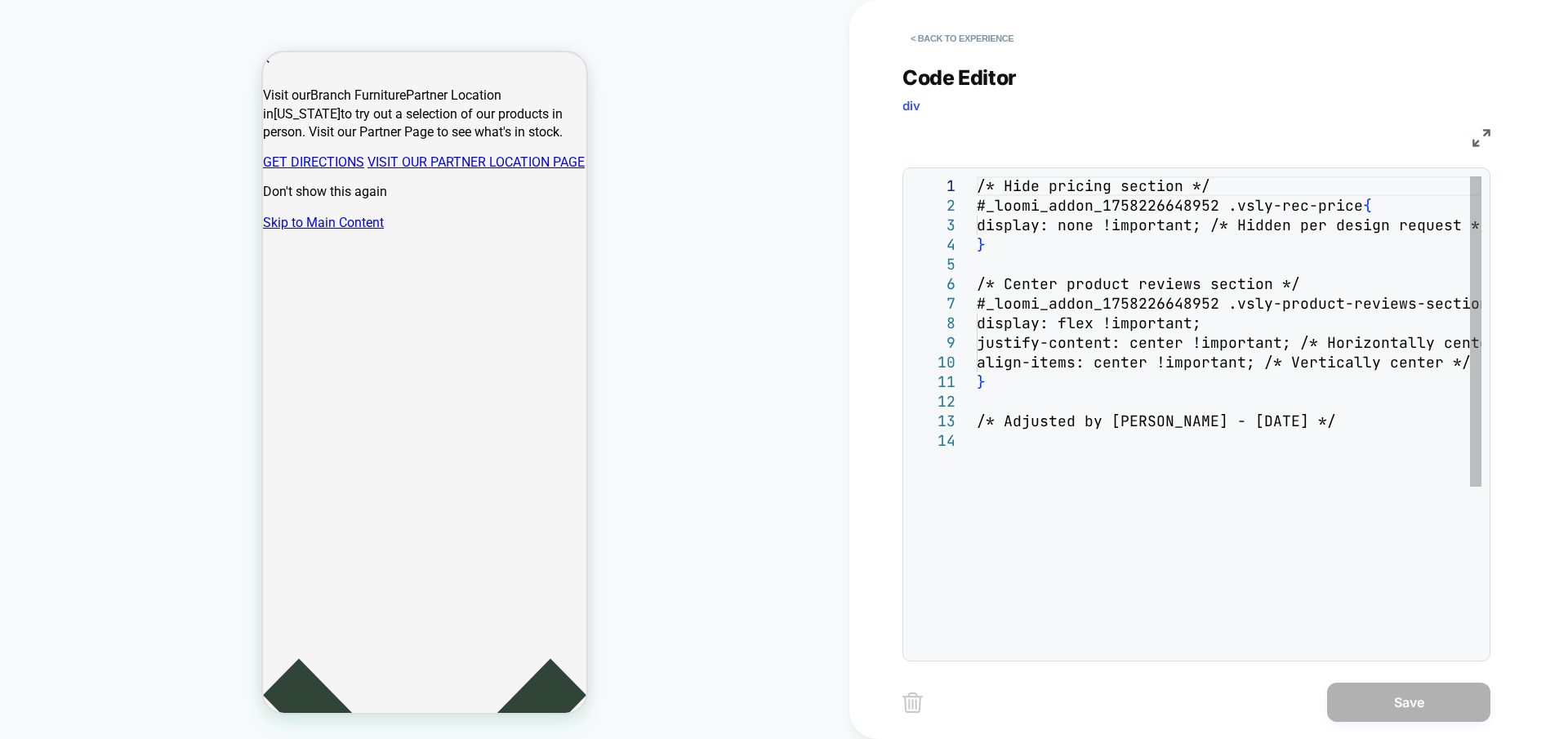
click at [978, 285] on div "/* Hide pricing section */ #_loomi_addon_1758226648952 .vsly-rec-price { displa…" at bounding box center [1229, 542] width 505 height 731
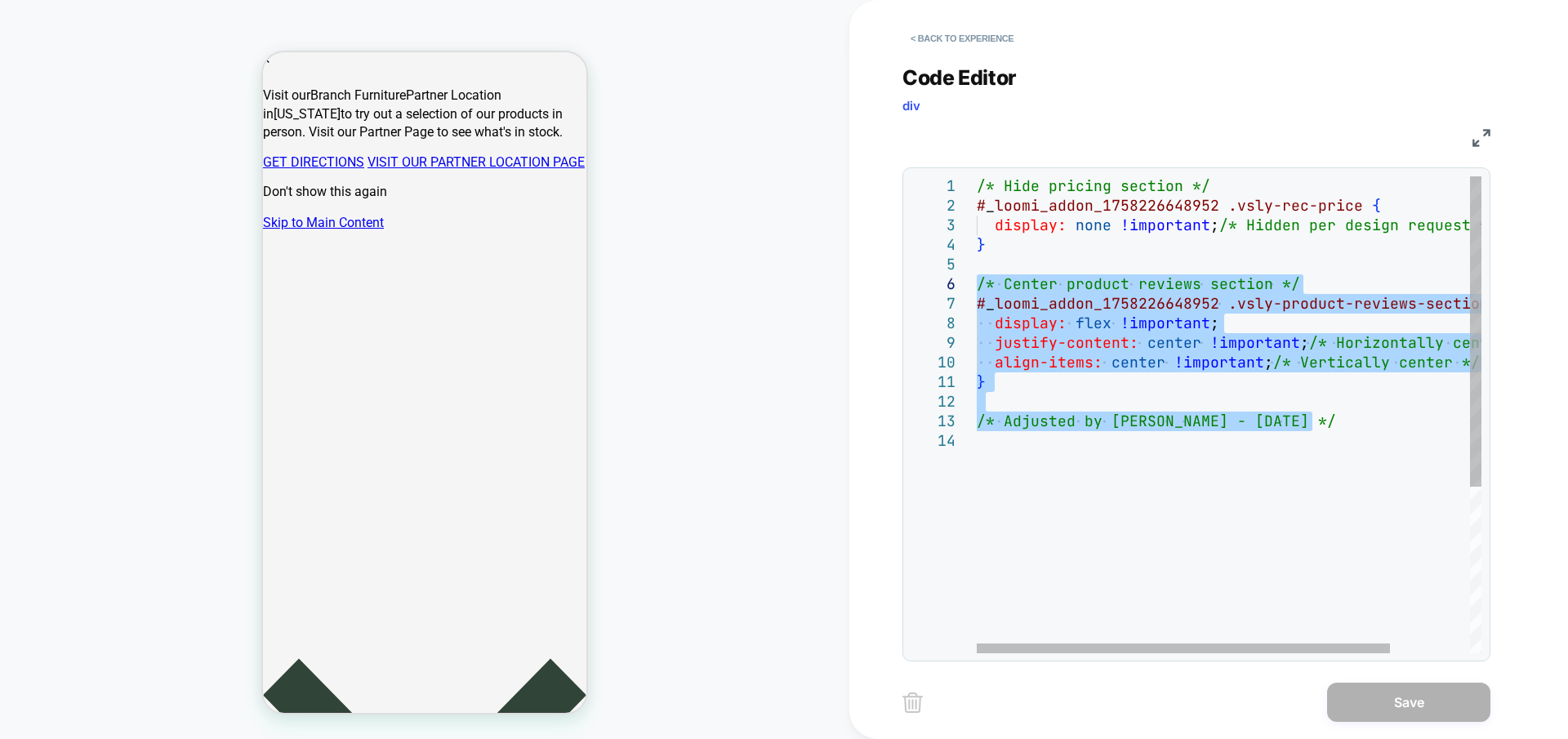
type textarea "**********"
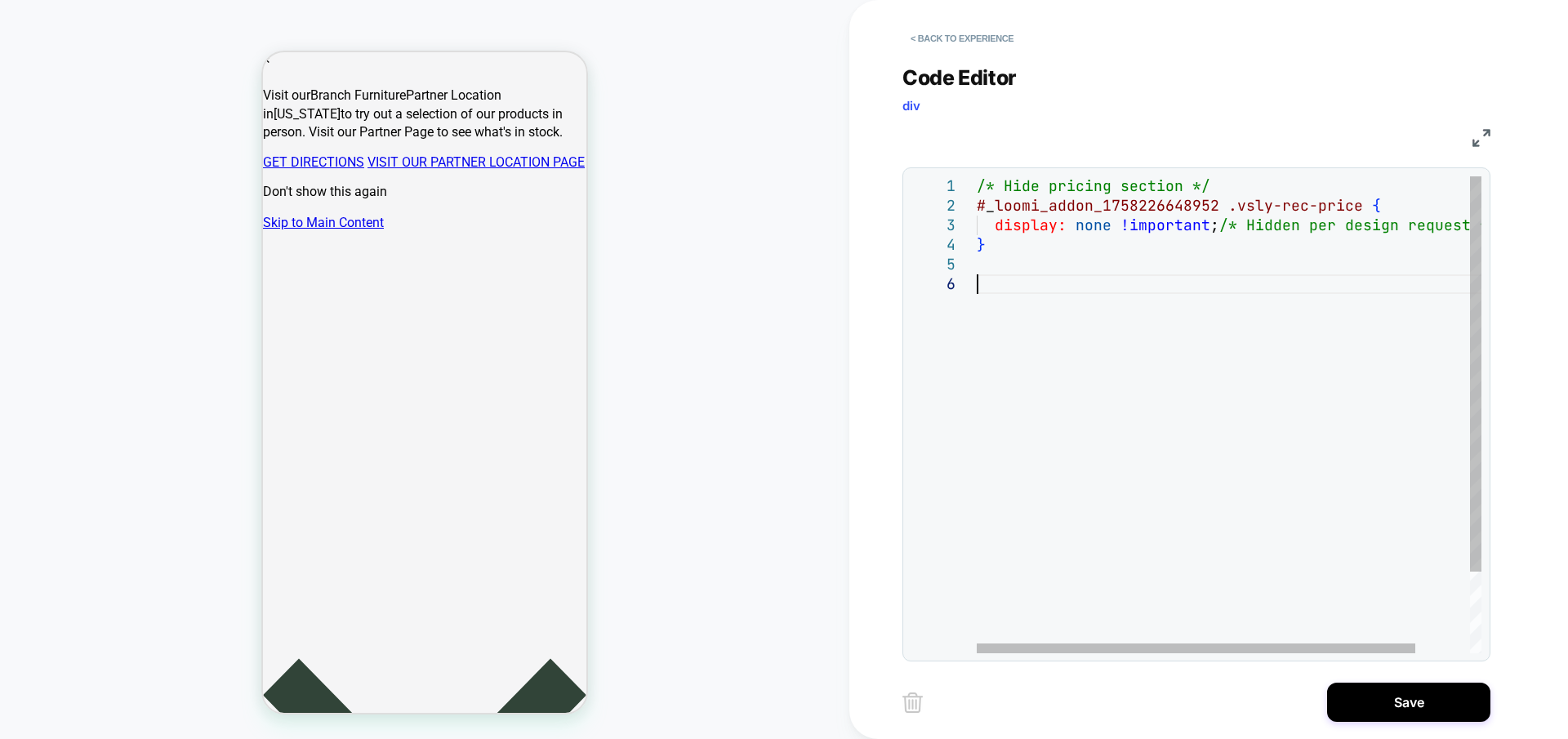
click at [1073, 126] on div "CSS" at bounding box center [1196, 135] width 588 height 28
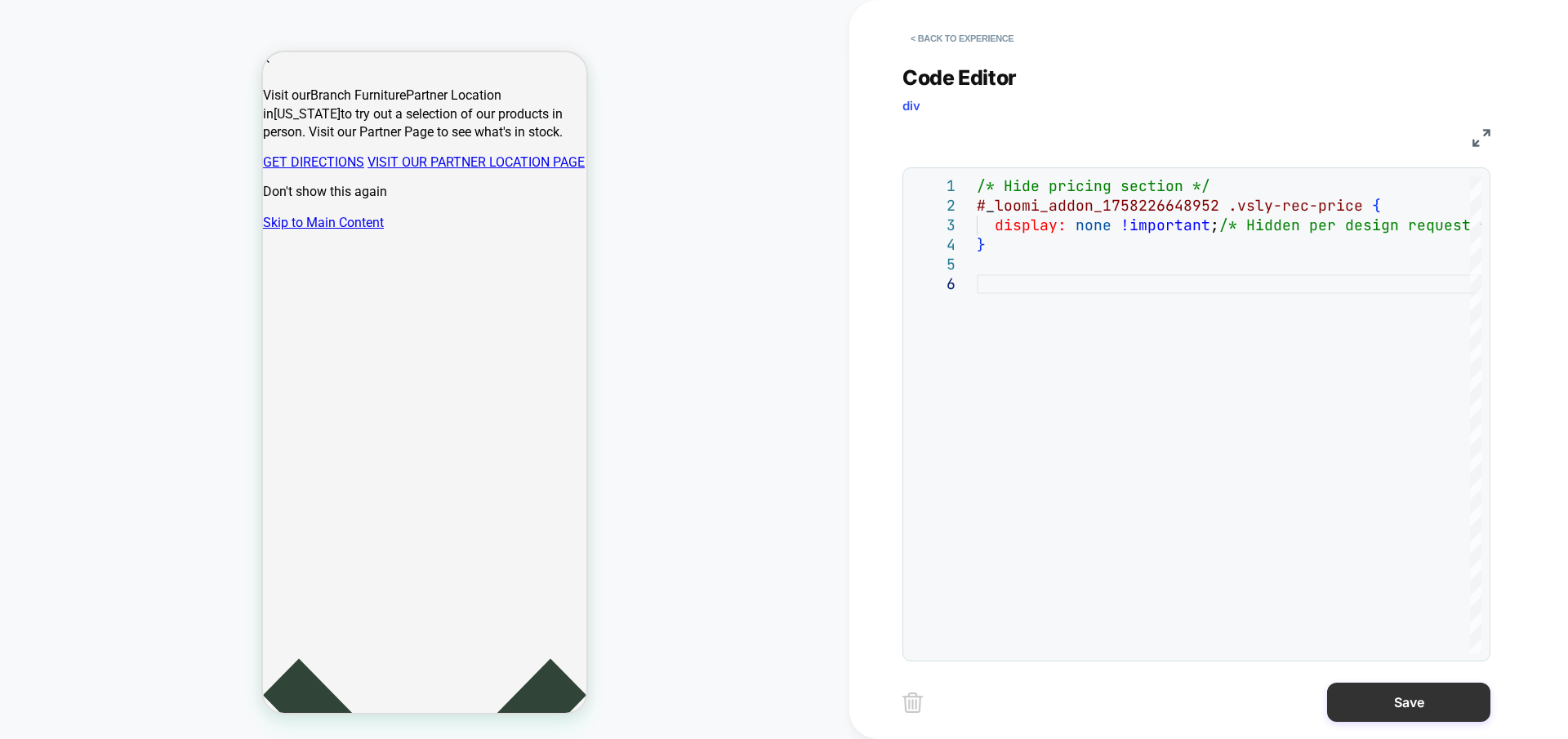
click at [1377, 713] on button "Save" at bounding box center [1408, 702] width 163 height 39
click at [1404, 698] on button "Save" at bounding box center [1408, 702] width 163 height 39
click at [1392, 706] on button "Save" at bounding box center [1408, 702] width 163 height 39
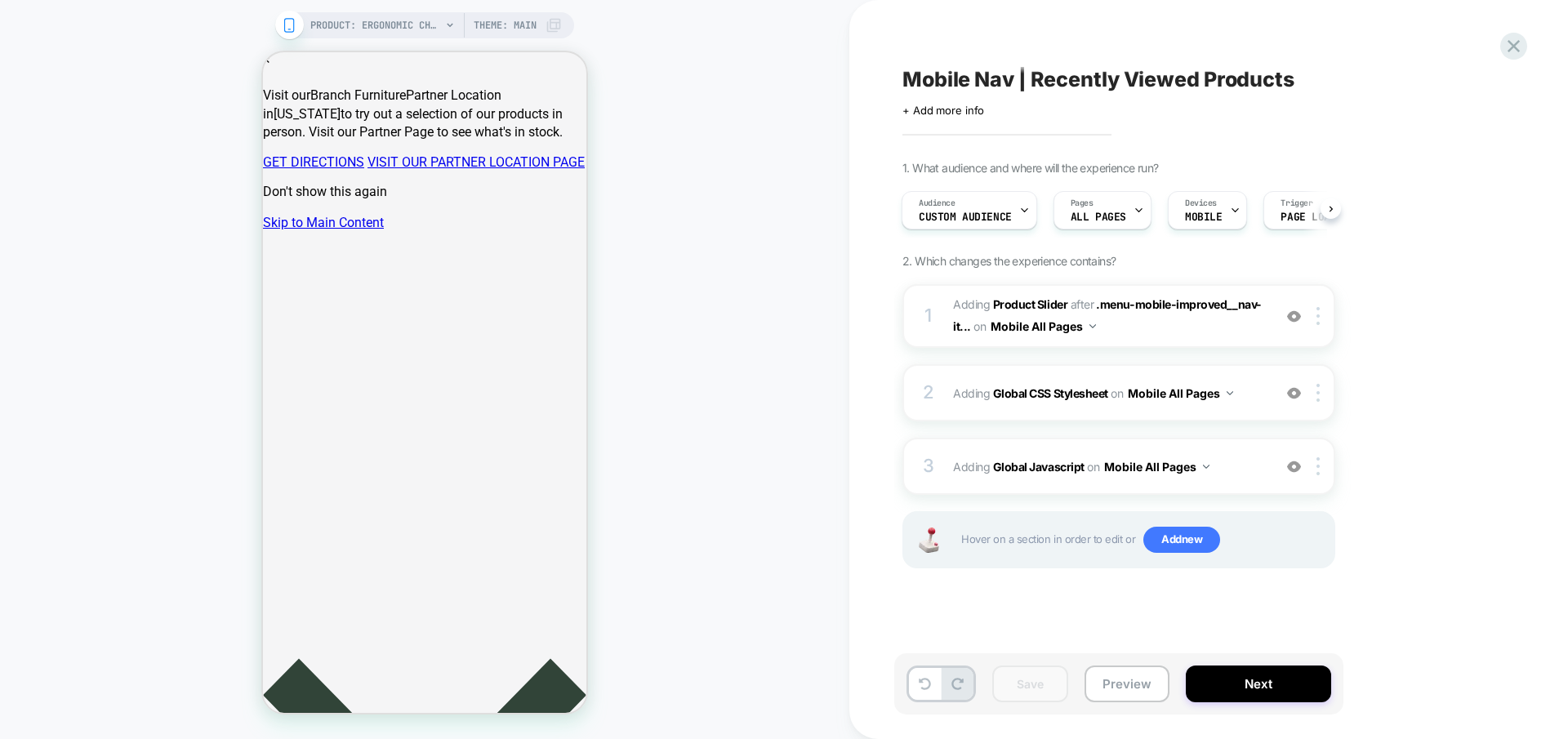
scroll to position [0, 1]
click at [1019, 298] on b "Product Slider" at bounding box center [1030, 304] width 74 height 14
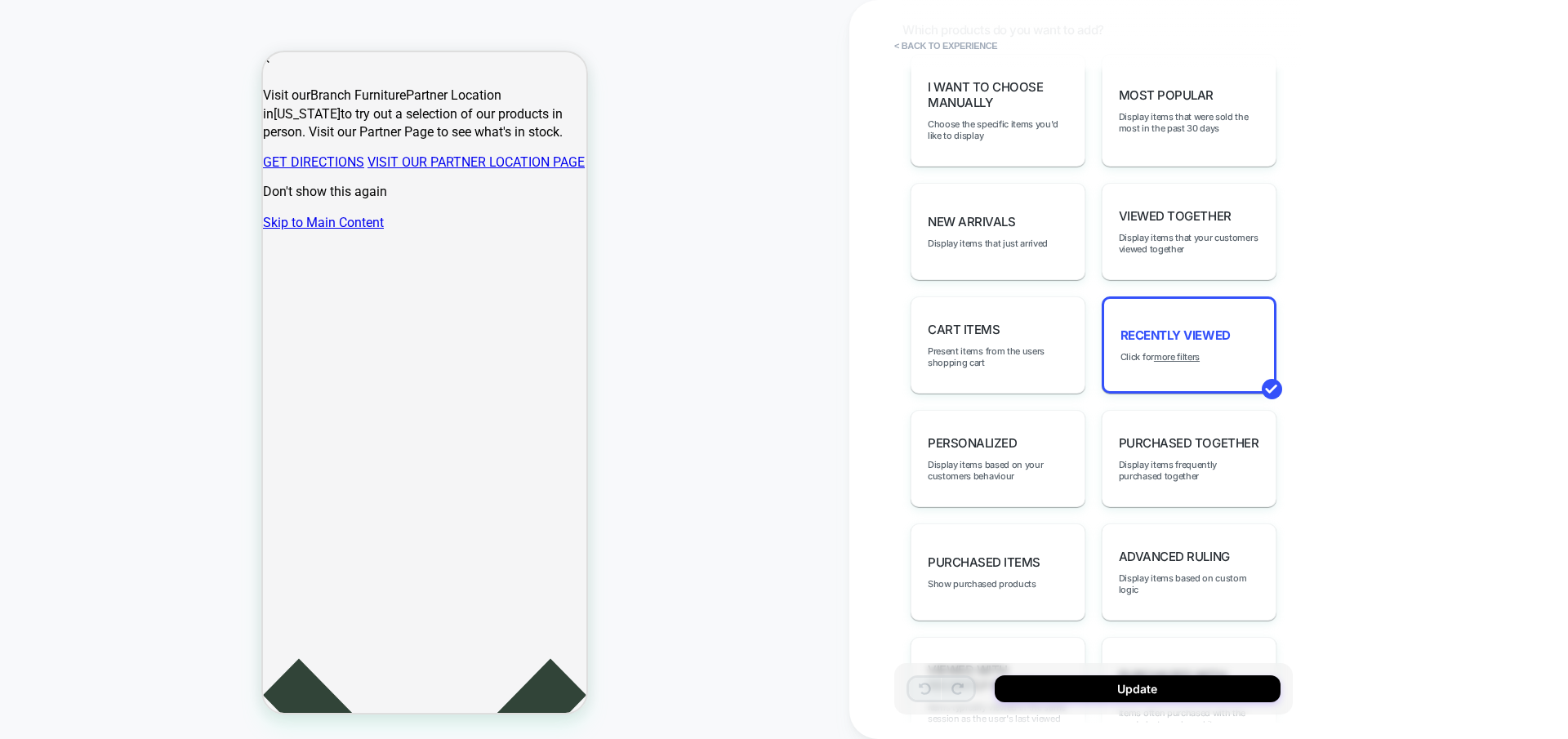
scroll to position [289, 0]
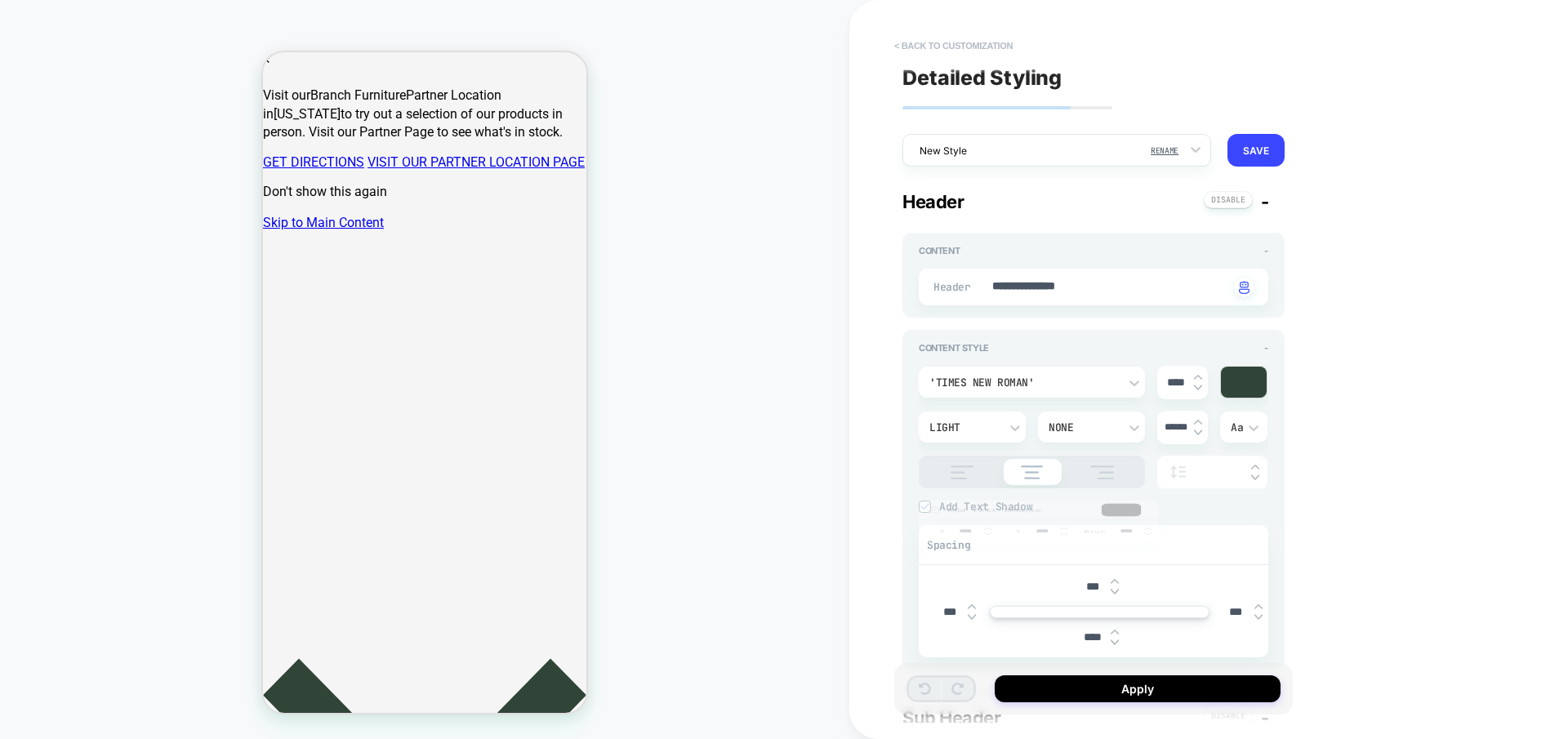
click at [951, 44] on button "< Back to customization" at bounding box center [953, 45] width 134 height 26
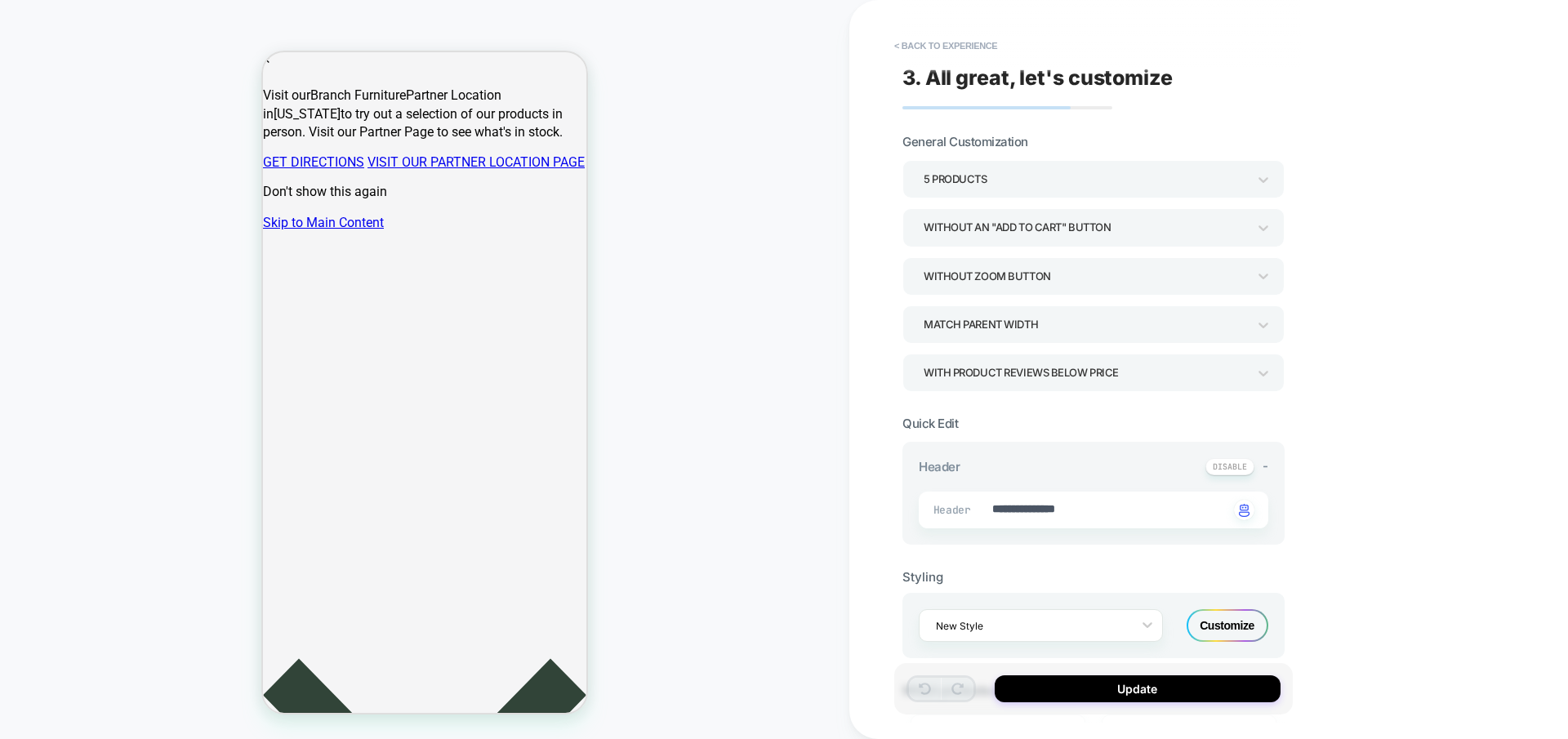
click at [951, 44] on button "< Back to experience" at bounding box center [946, 45] width 119 height 26
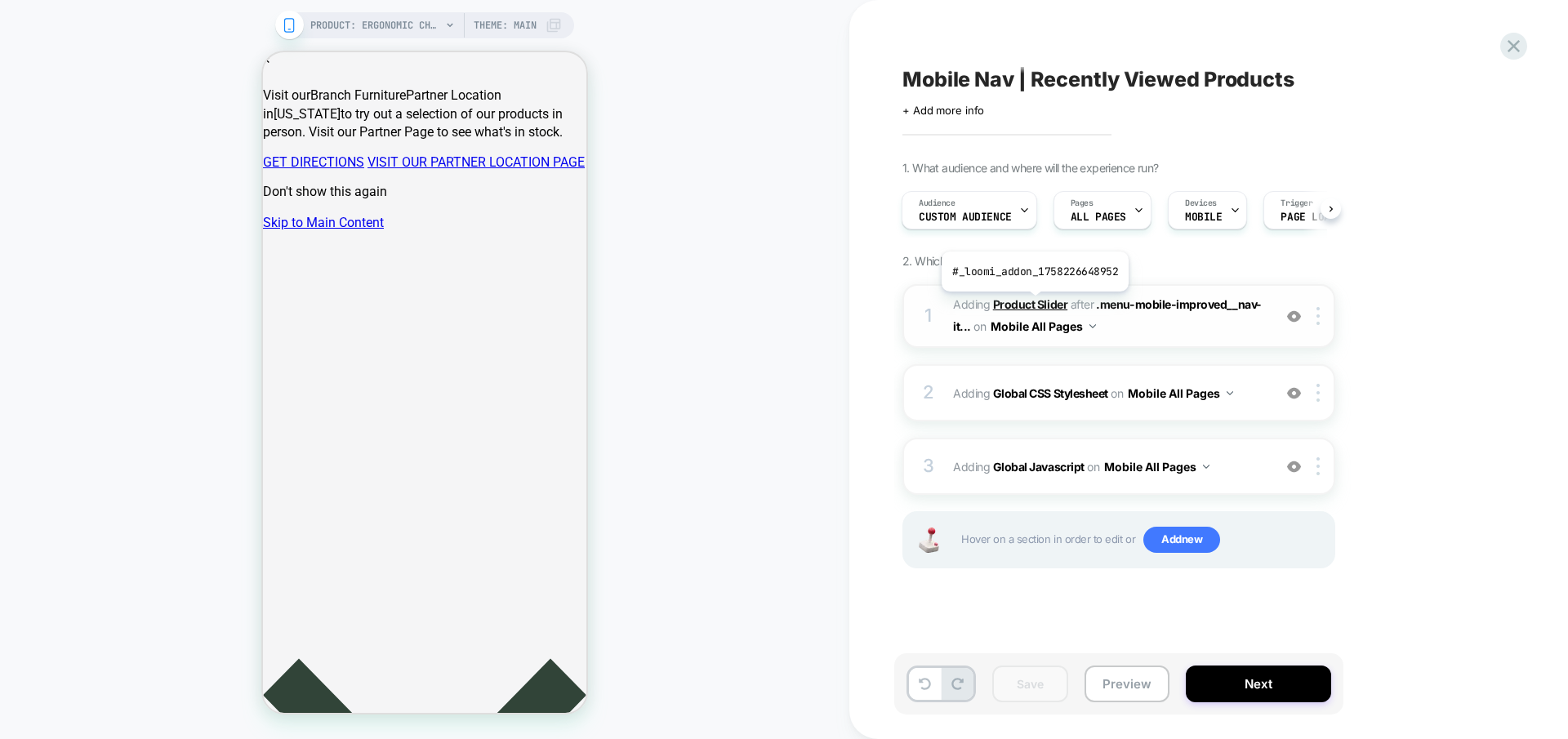
click at [1033, 303] on b "Product Slider" at bounding box center [1030, 304] width 74 height 14
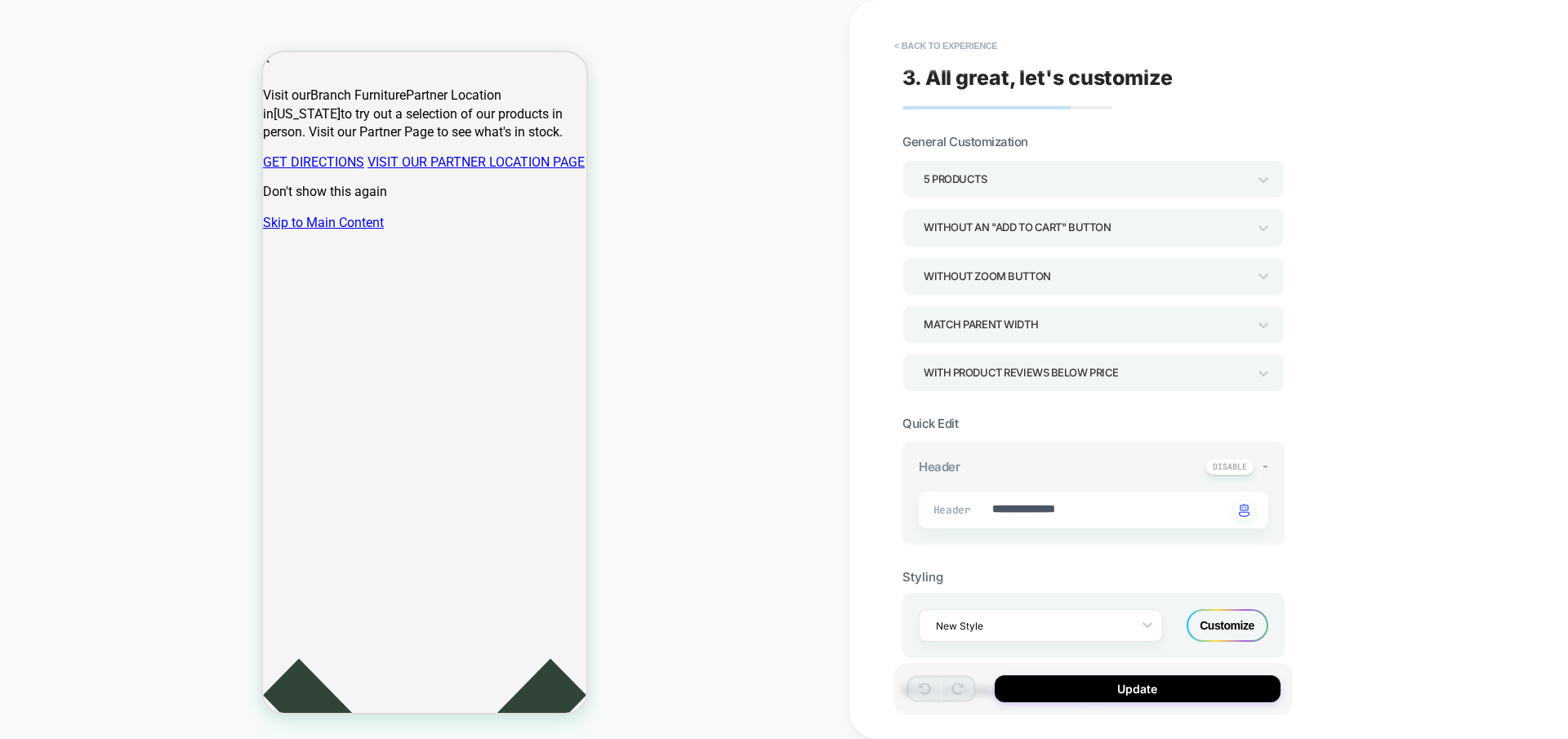
click at [1222, 609] on div "Customize" at bounding box center [1227, 625] width 81 height 33
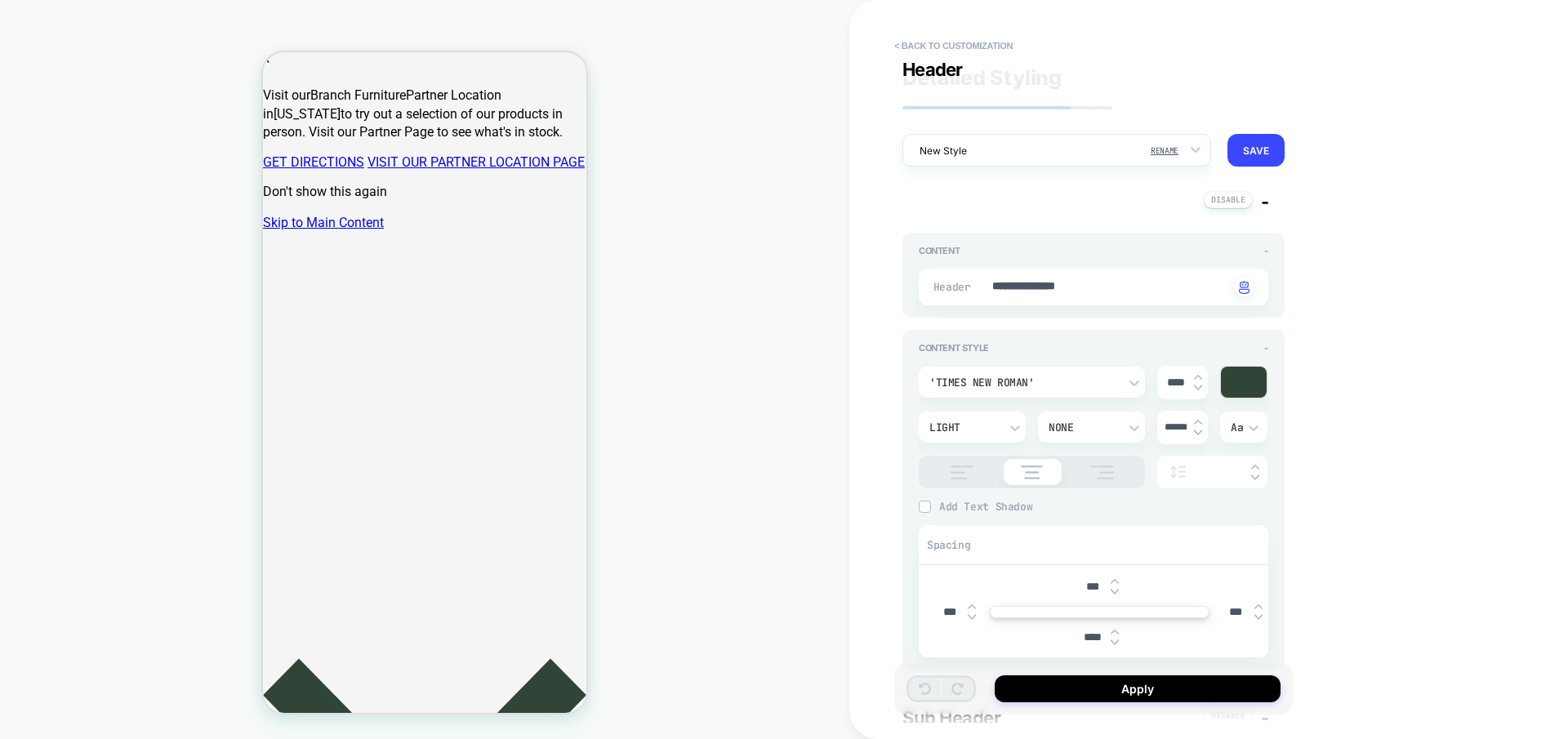
scroll to position [3804, 0]
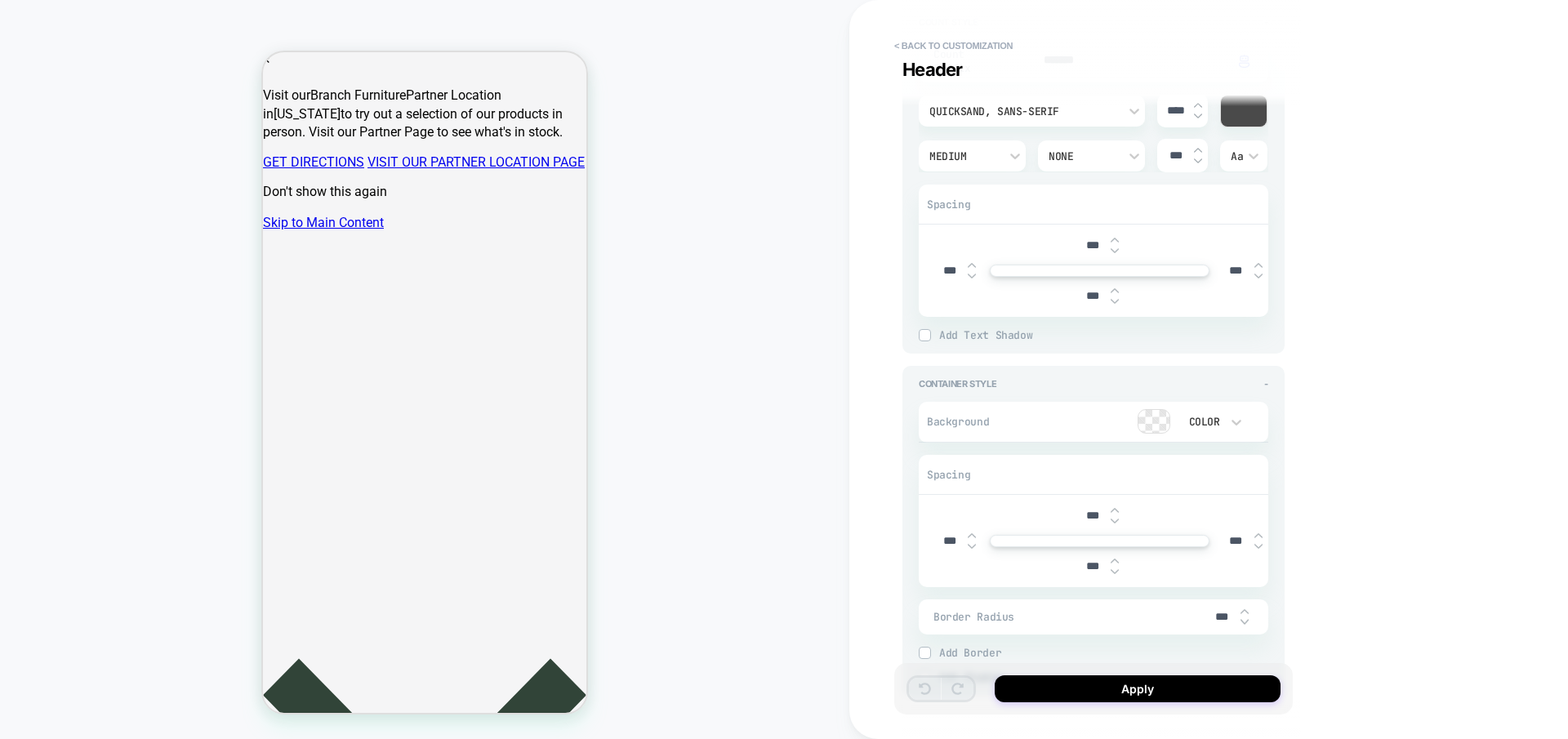
click at [1143, 412] on div at bounding box center [1153, 421] width 31 height 23
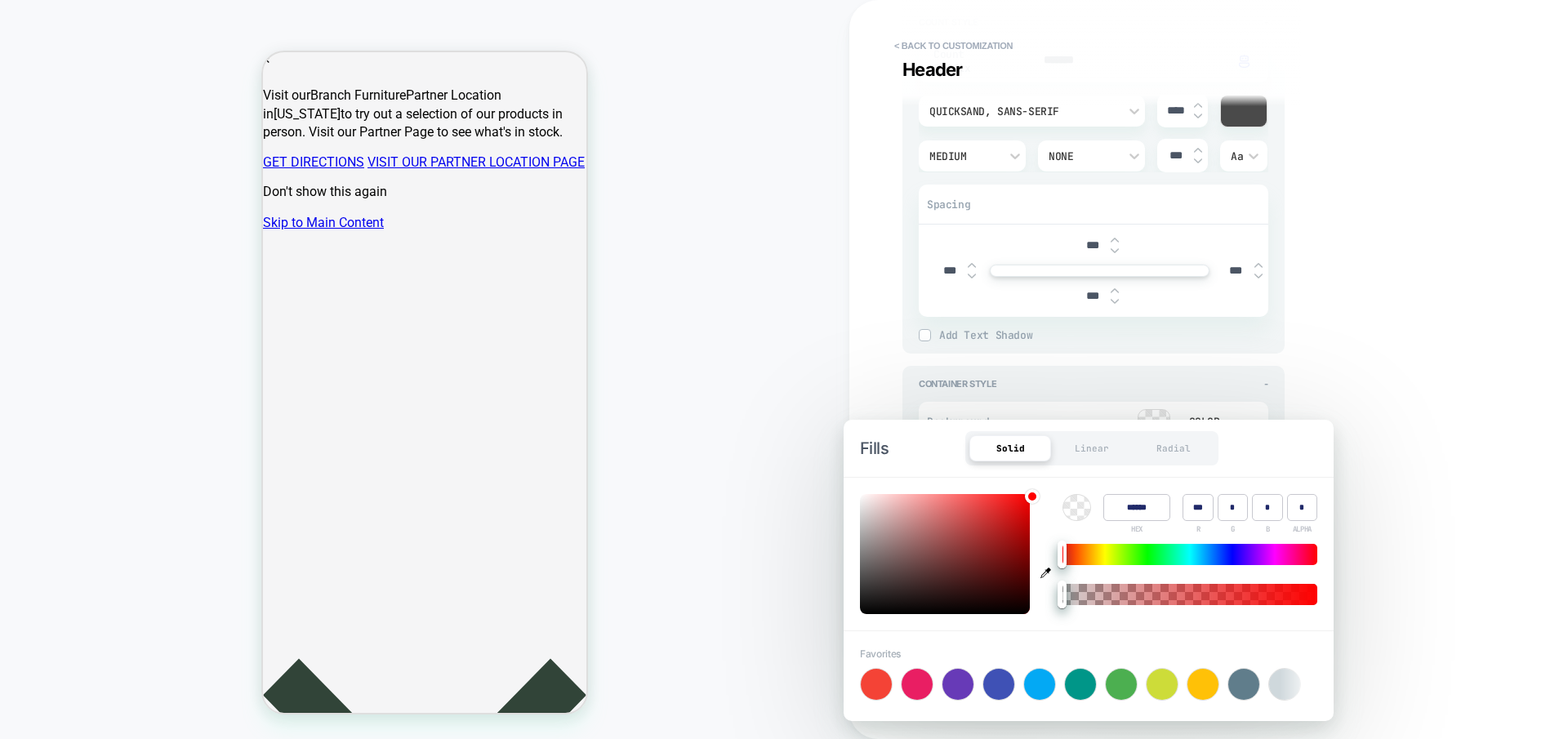
type textarea "*"
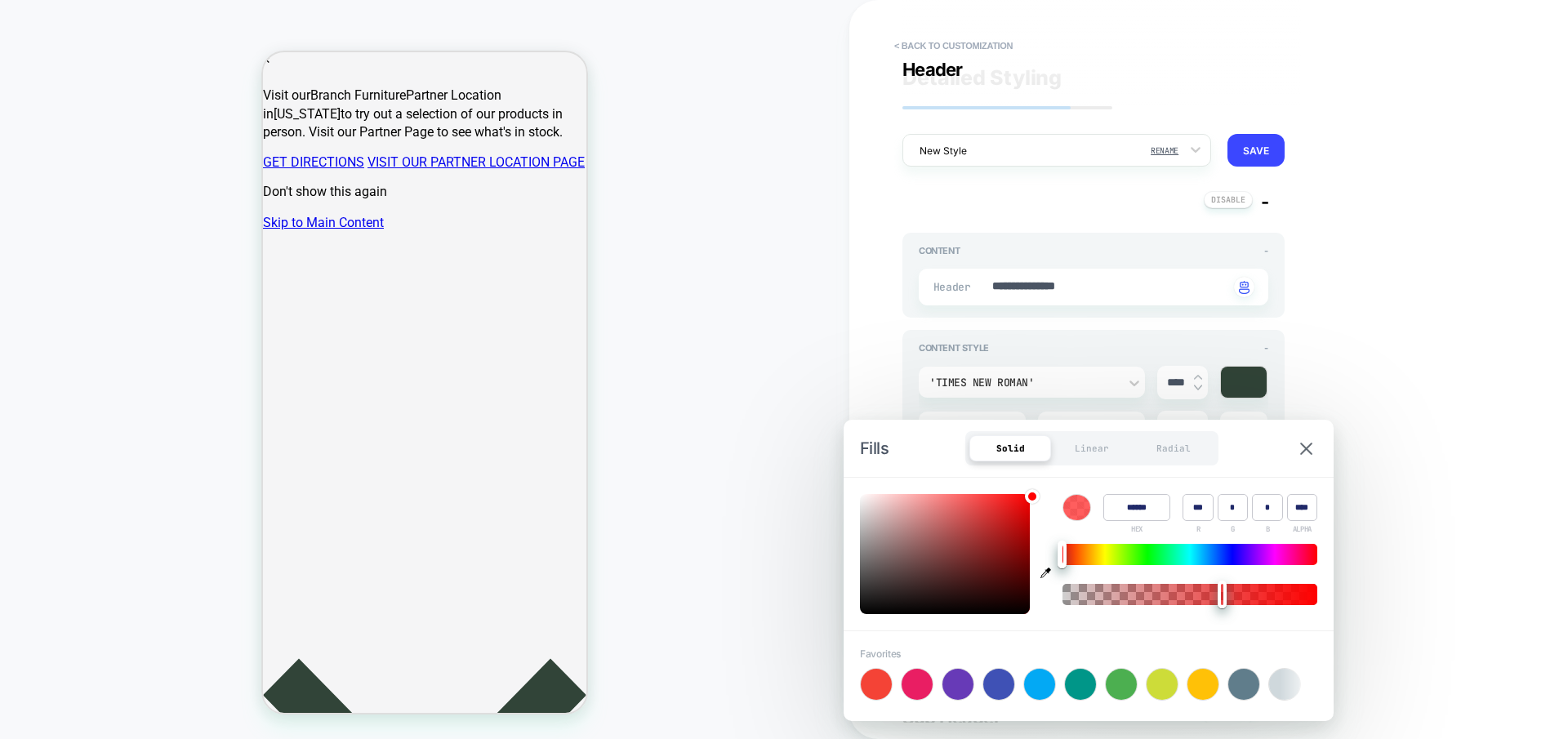
click at [1062, 596] on div at bounding box center [1189, 594] width 254 height 21
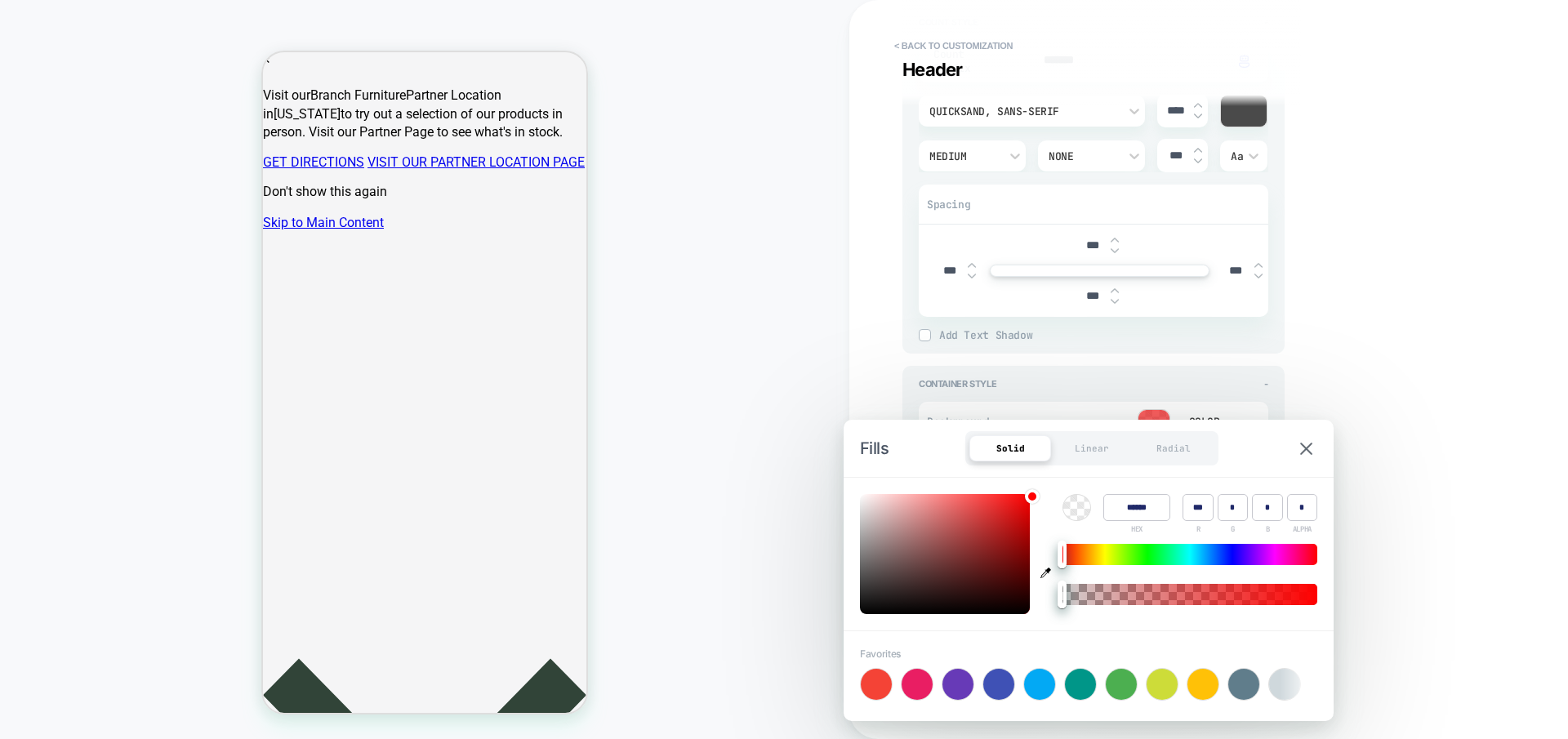
type input "*"
click at [1300, 448] on img at bounding box center [1306, 448] width 13 height 13
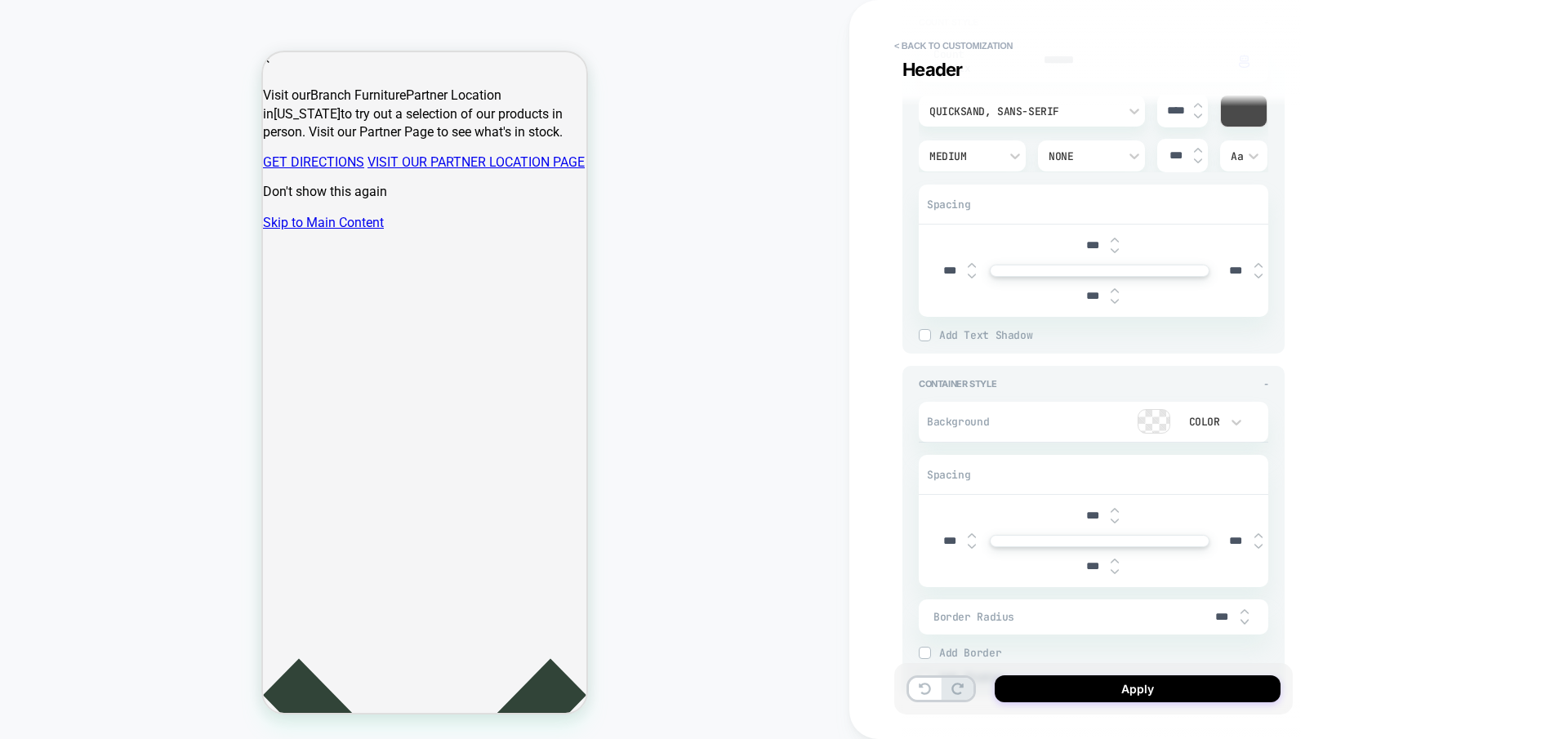
scroll to position [289, 0]
type textarea "*"
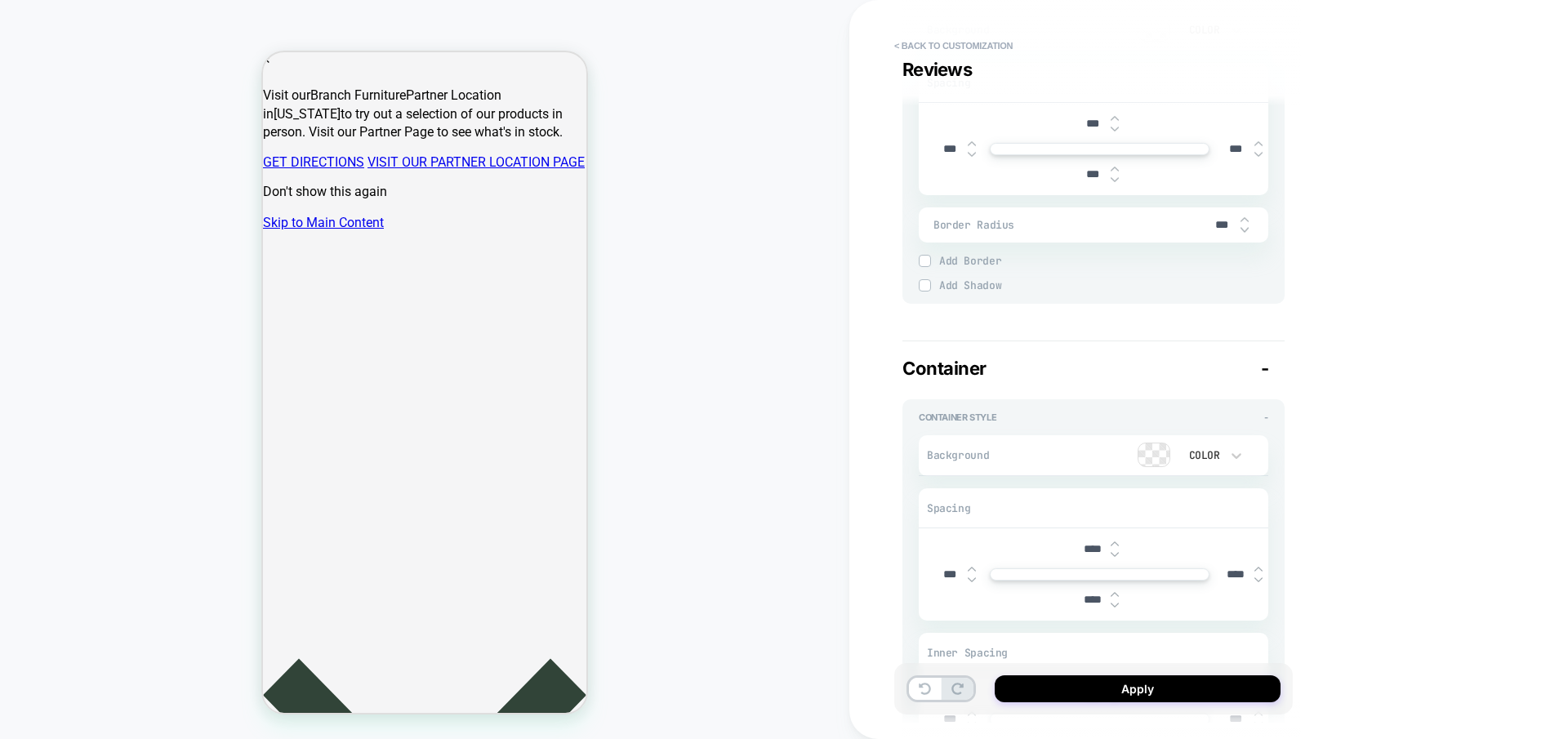
scroll to position [4379, 0]
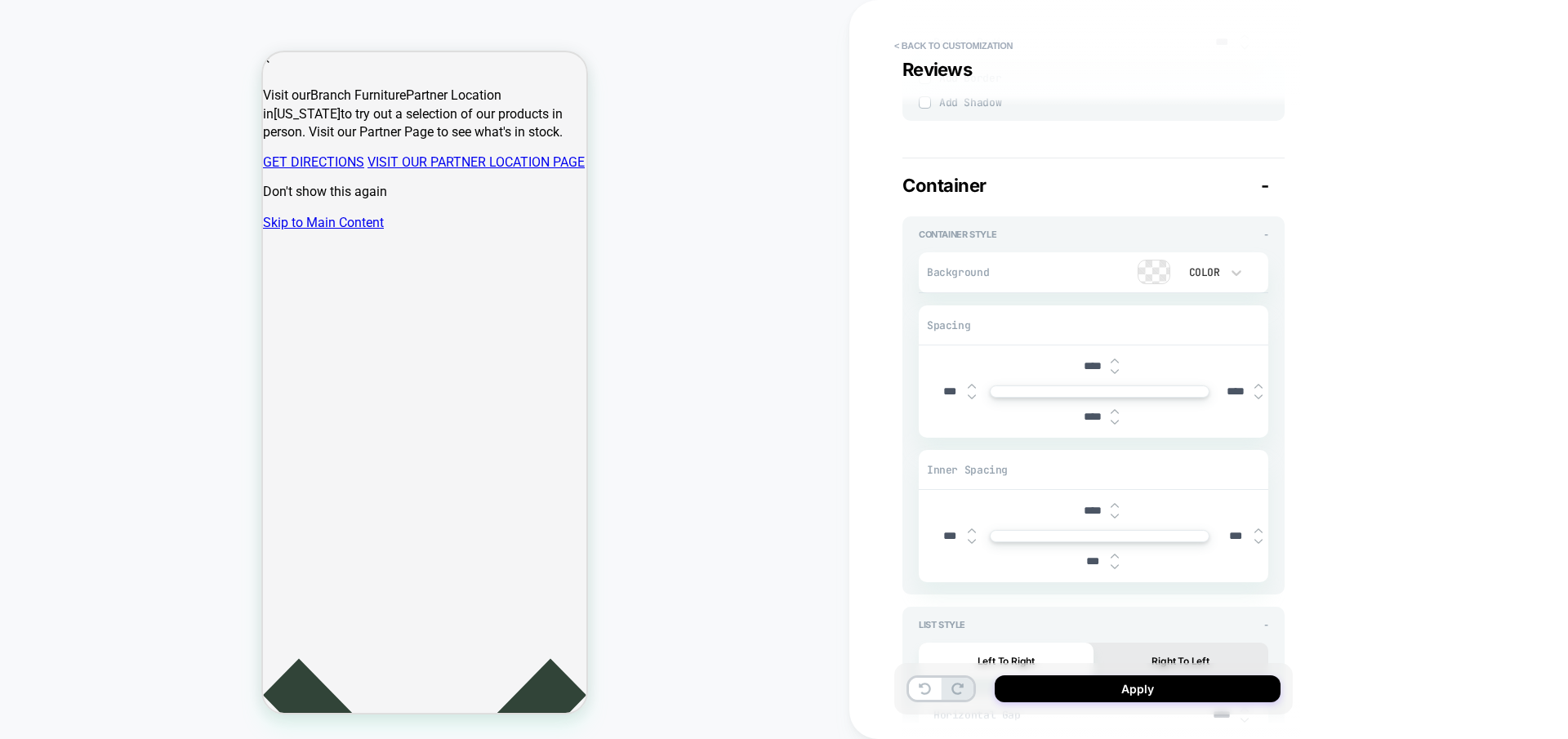
click at [1145, 260] on div at bounding box center [1153, 271] width 31 height 23
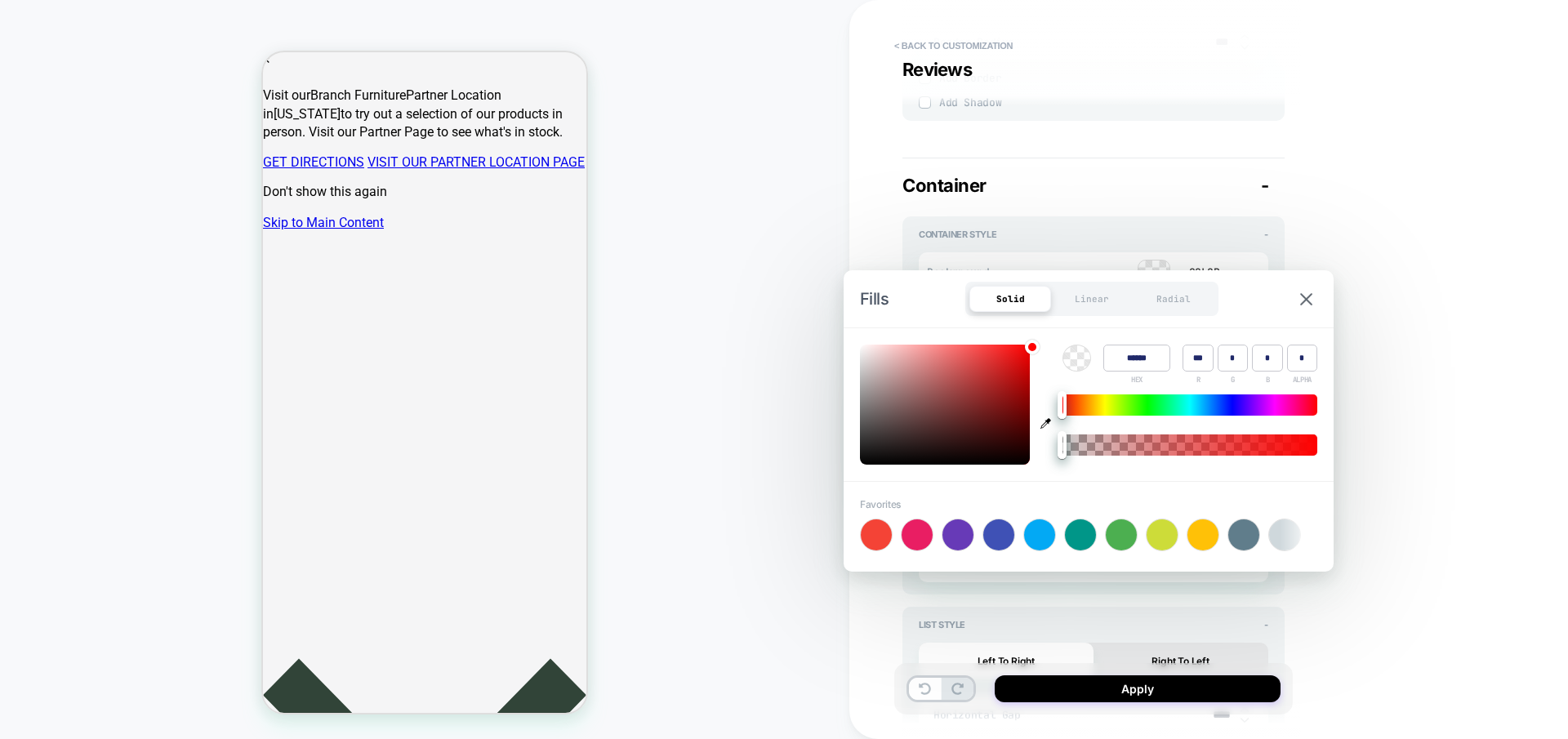
type input "****"
click at [1229, 453] on div at bounding box center [1189, 444] width 254 height 21
type textarea "*"
click at [1300, 294] on img at bounding box center [1306, 299] width 13 height 13
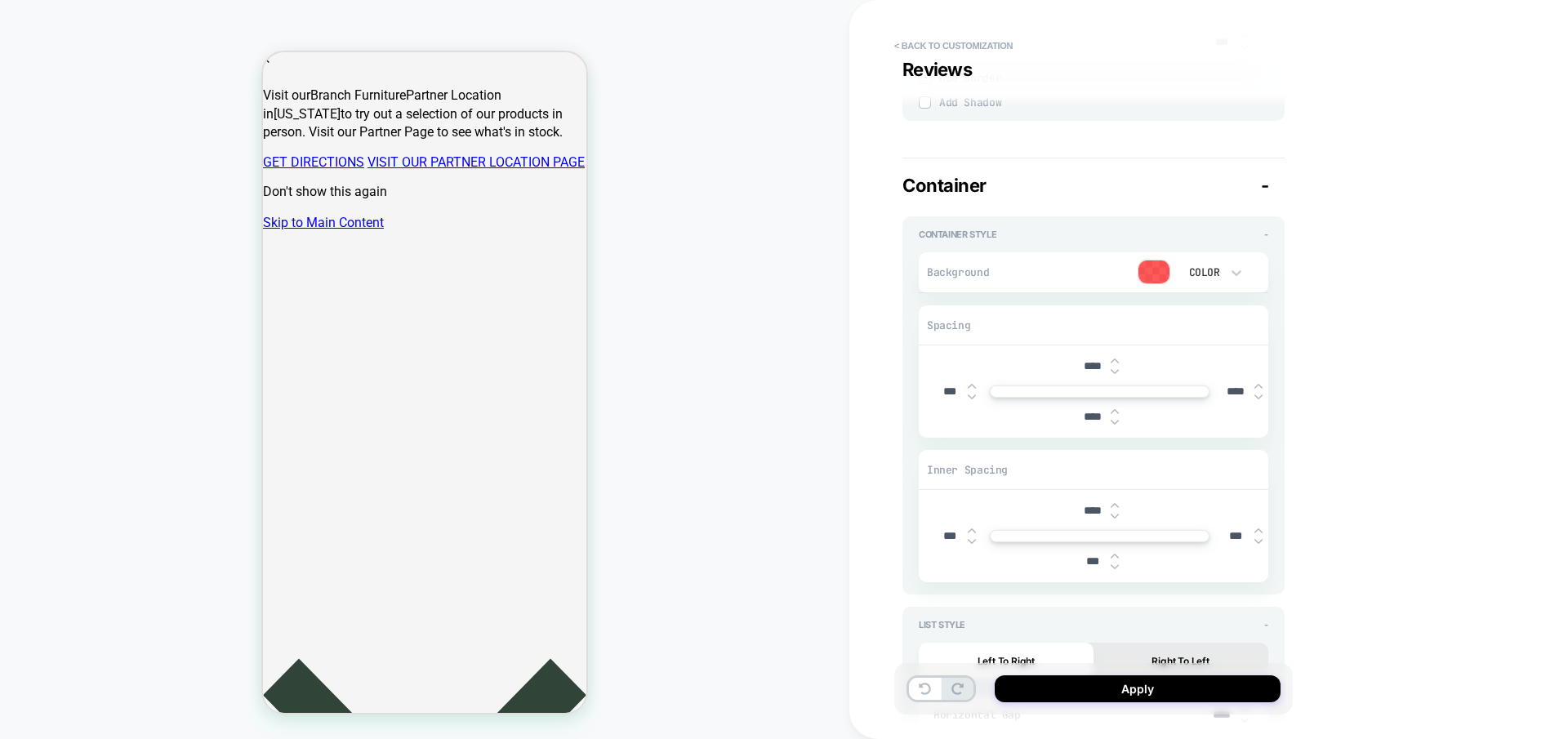
click at [1236, 385] on input "****" at bounding box center [1236, 391] width 37 height 14
type input "****"
type textarea "*"
type input "****"
type textarea "*"
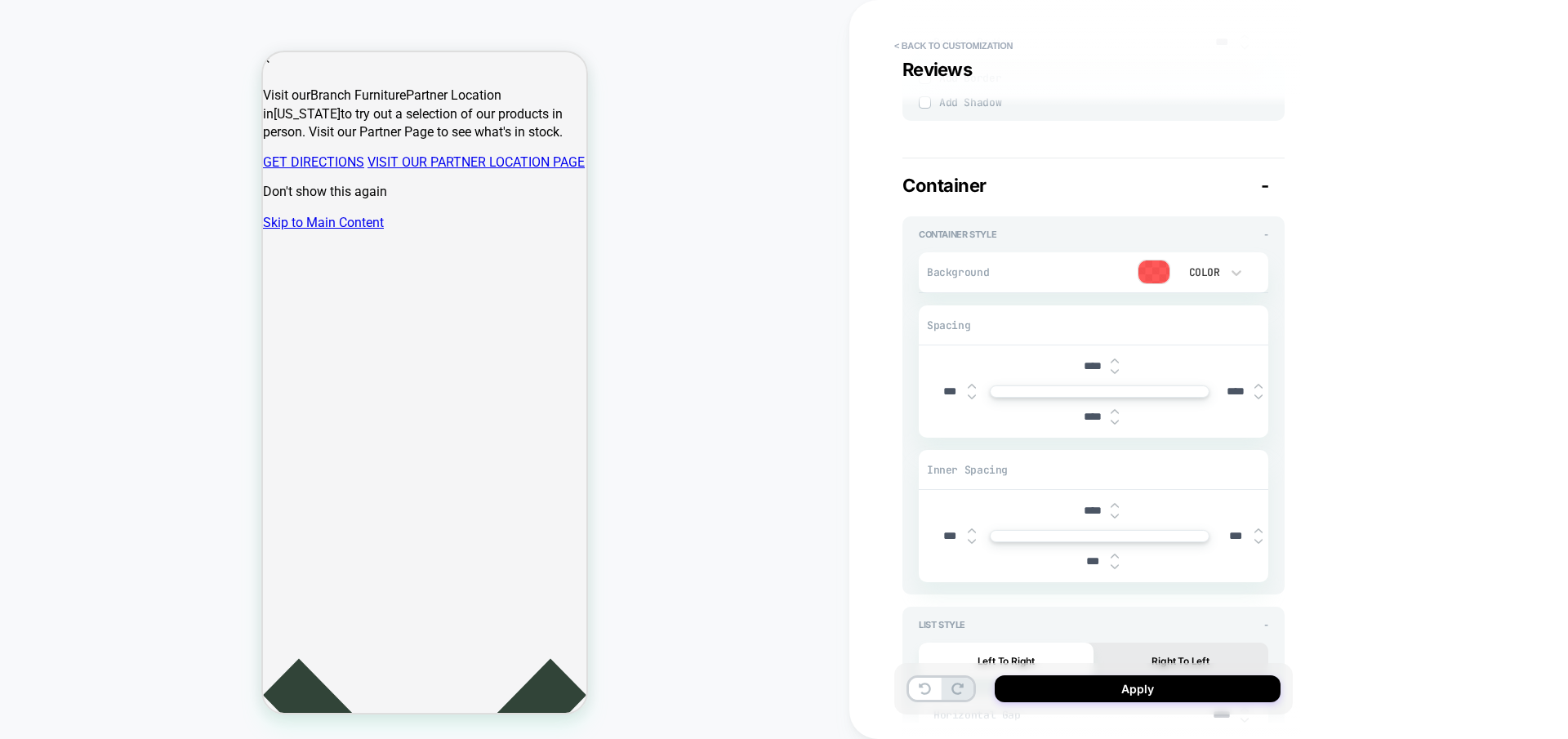
type input "***"
type textarea "*"
type input "****"
type textarea "*"
type input "****"
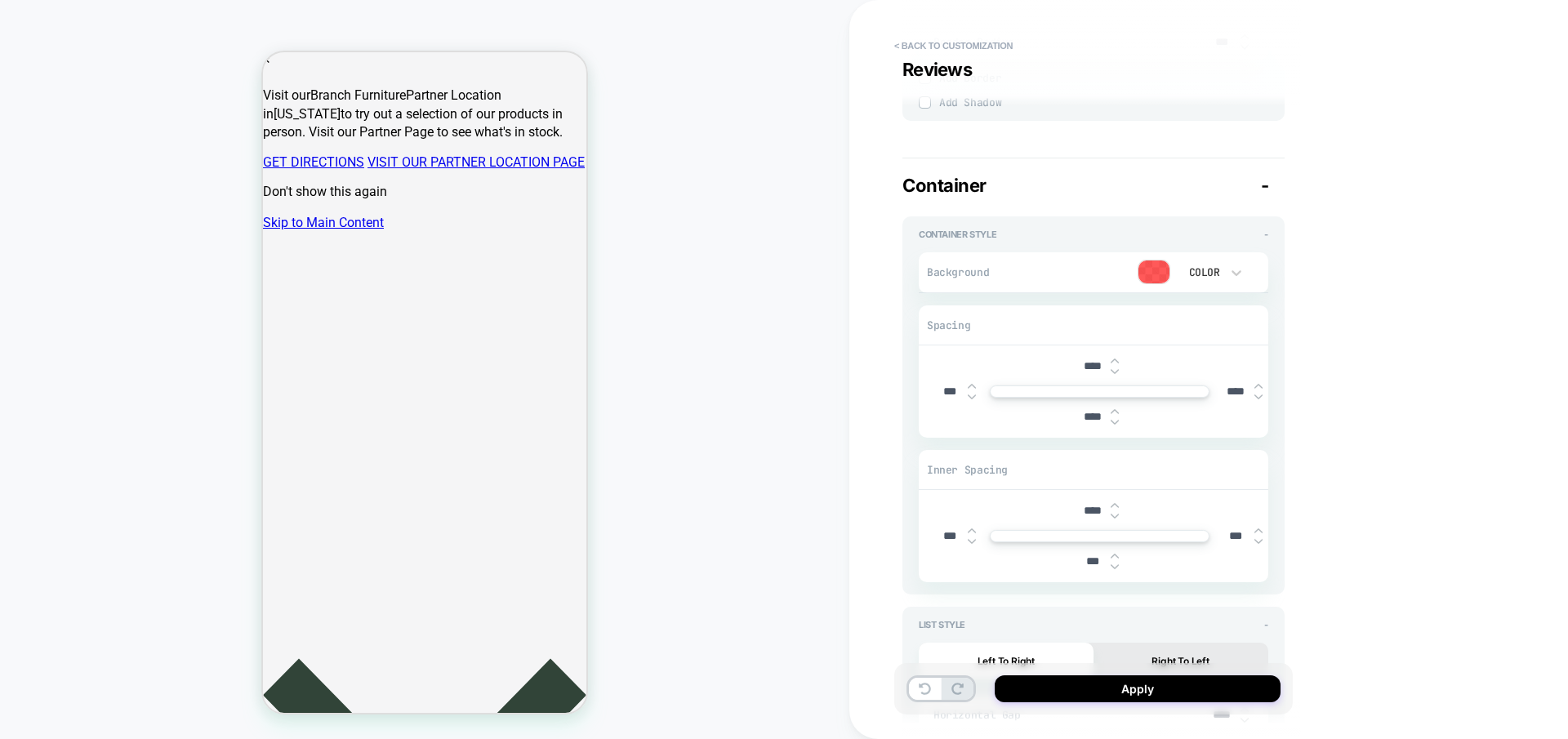
type textarea "*"
type input "****"
type textarea "*"
type input "****"
type textarea "*"
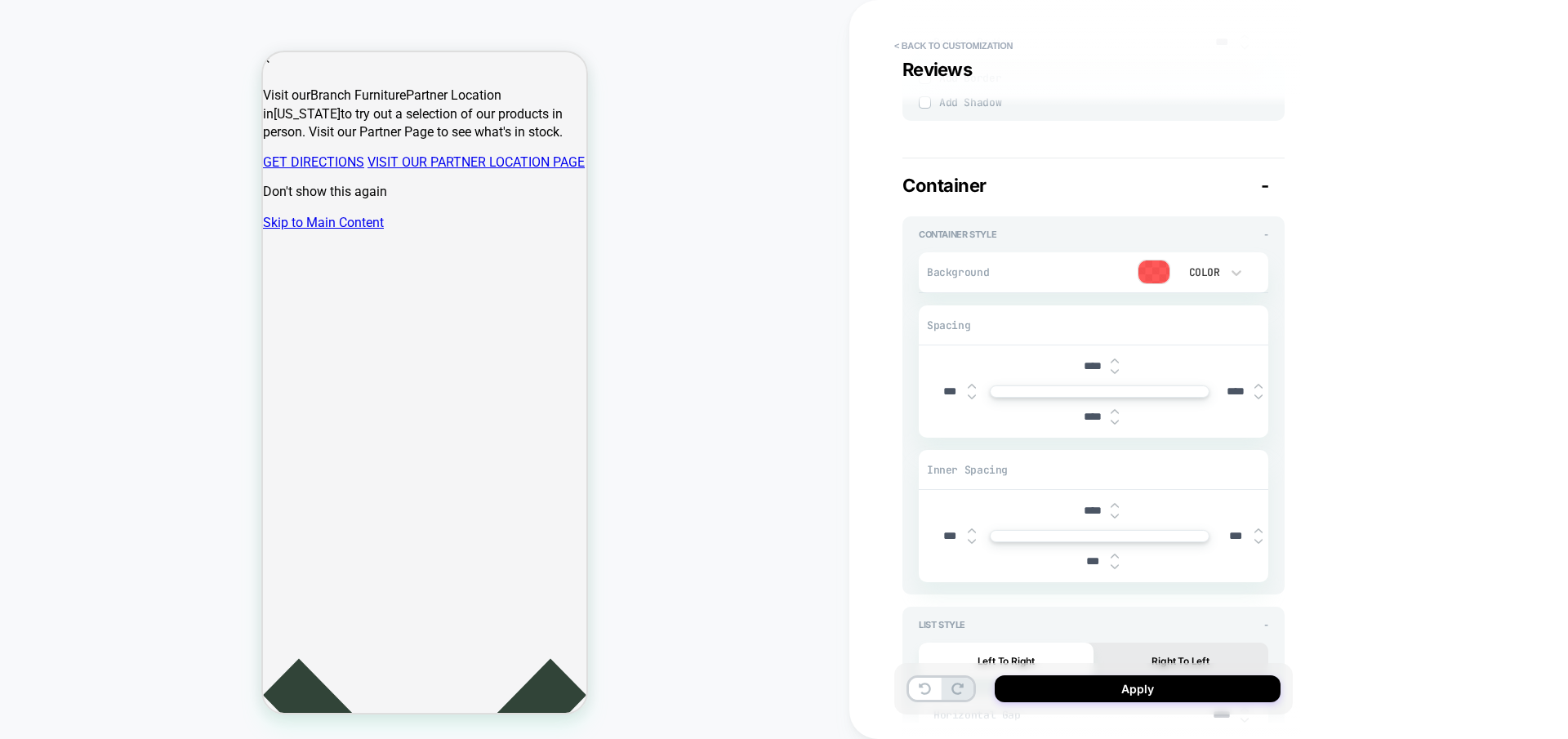
type input "****"
click at [944, 385] on input "***" at bounding box center [949, 391] width 37 height 14
type textarea "*"
type input "****"
type textarea "*"
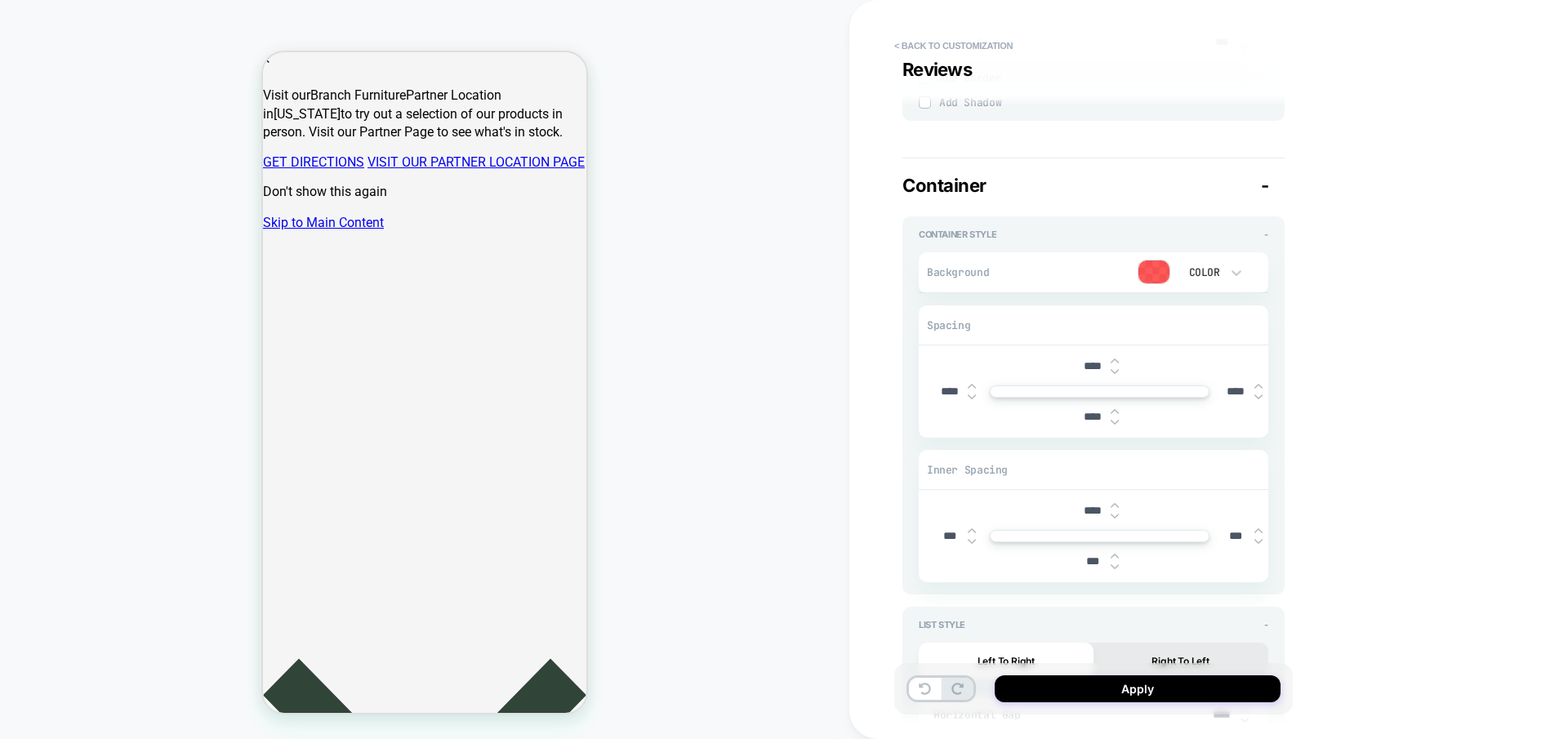
type input "****"
click at [1159, 263] on div at bounding box center [1153, 271] width 31 height 23
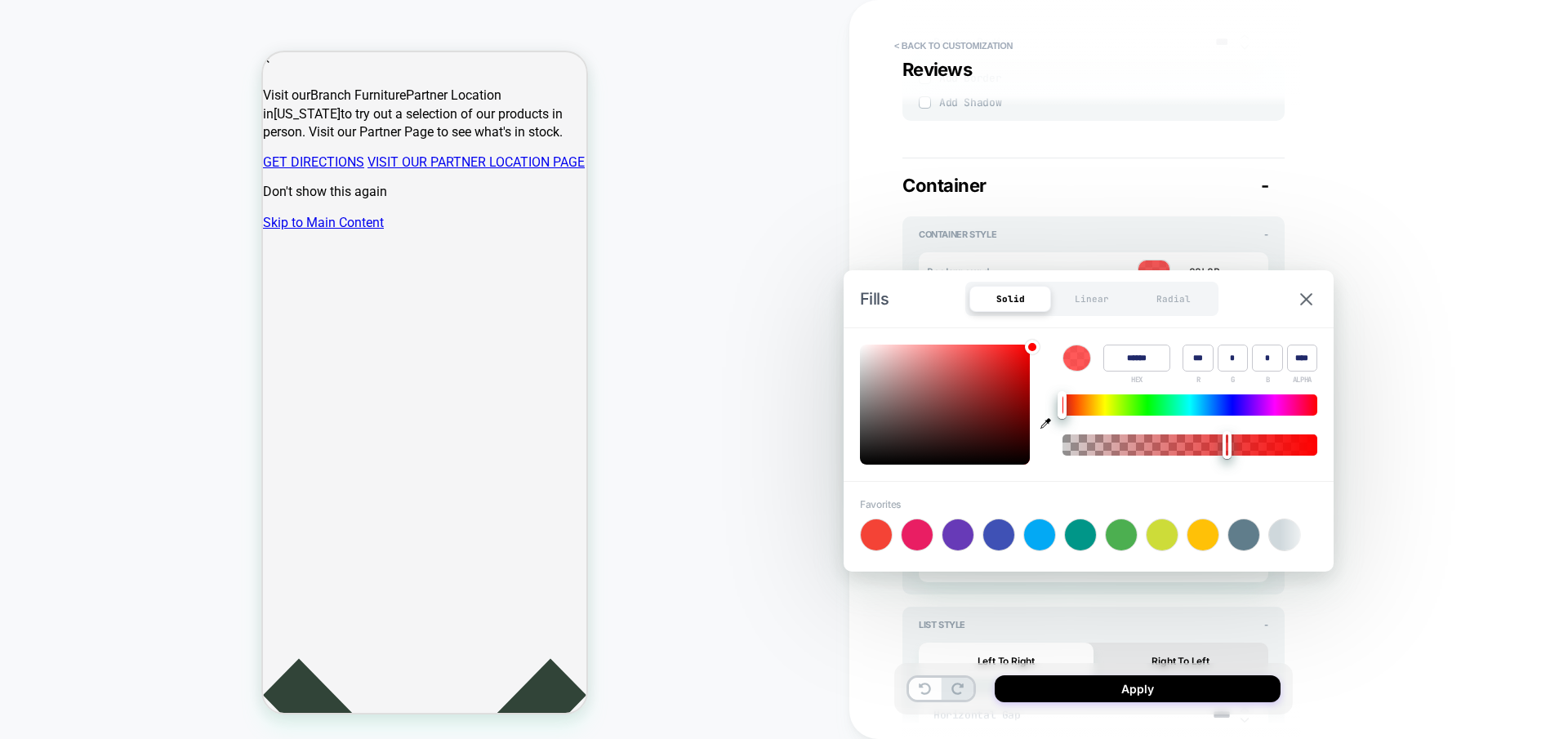
type input "****"
type textarea "*"
type input "*"
drag, startPoint x: 1166, startPoint y: 453, endPoint x: 1062, endPoint y: 453, distance: 104.0
click at [1062, 453] on div at bounding box center [1189, 444] width 254 height 21
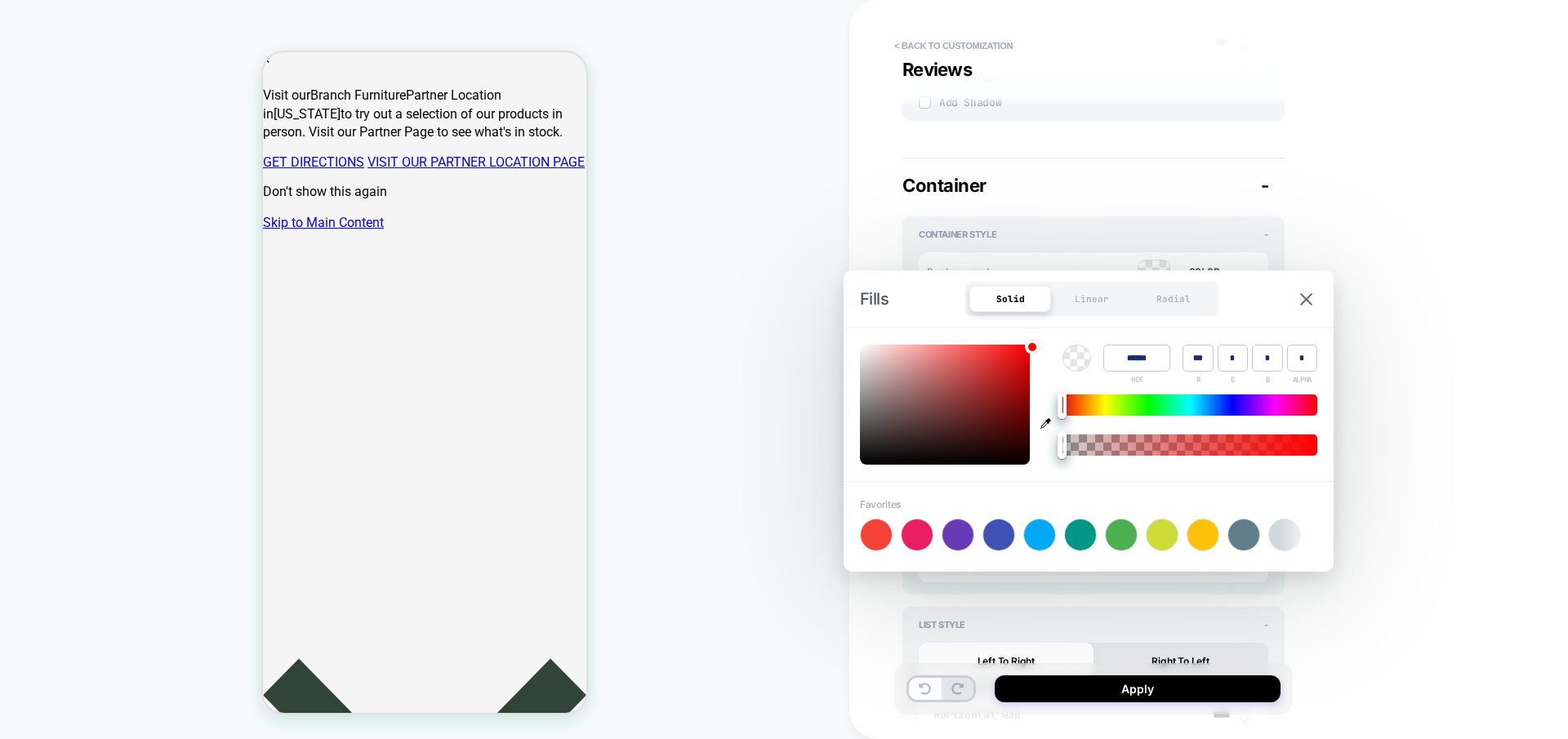
type textarea "*"
type input "****"
click at [1188, 451] on div at bounding box center [1189, 444] width 254 height 21
click at [1308, 301] on img at bounding box center [1306, 299] width 13 height 13
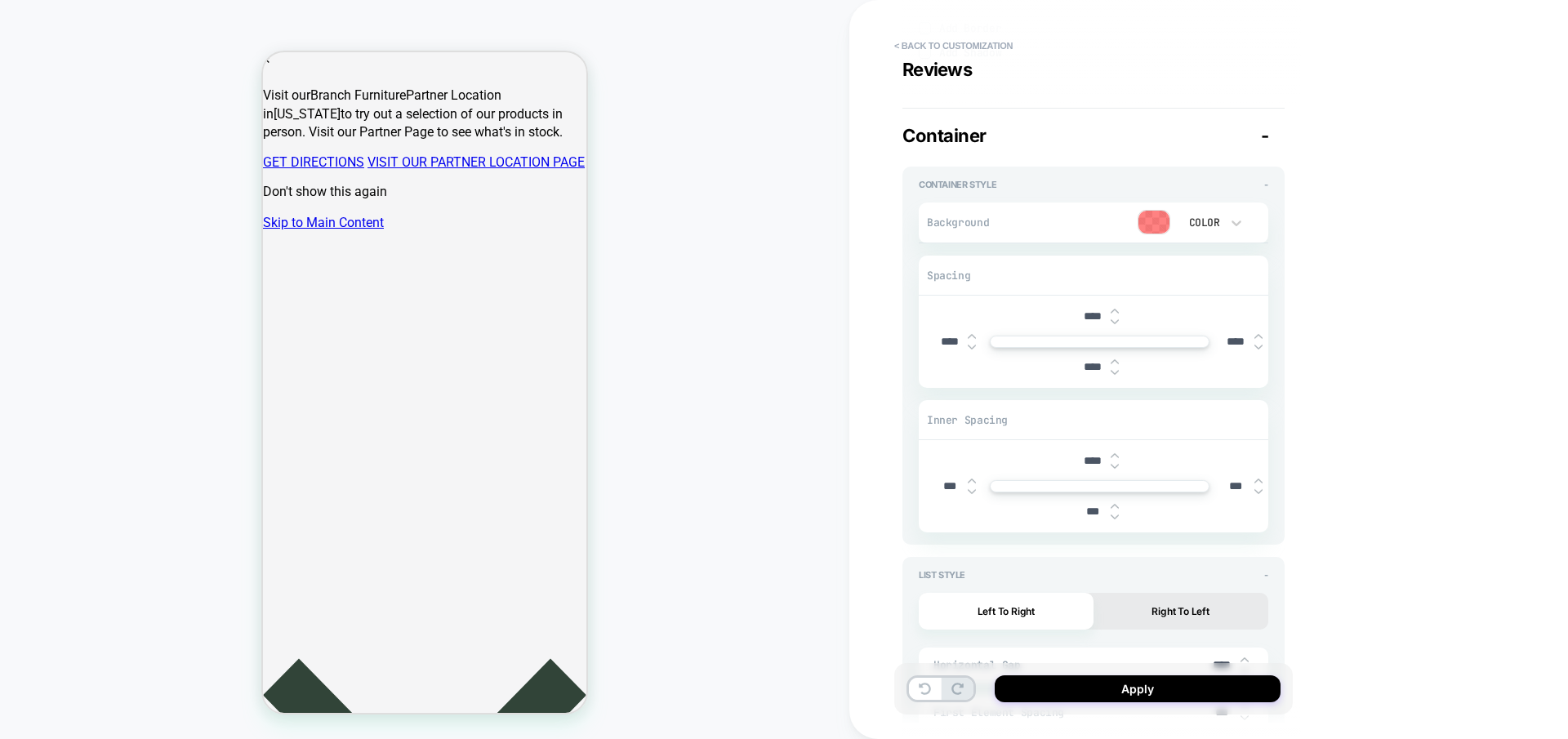
scroll to position [4431, 0]
type textarea "*"
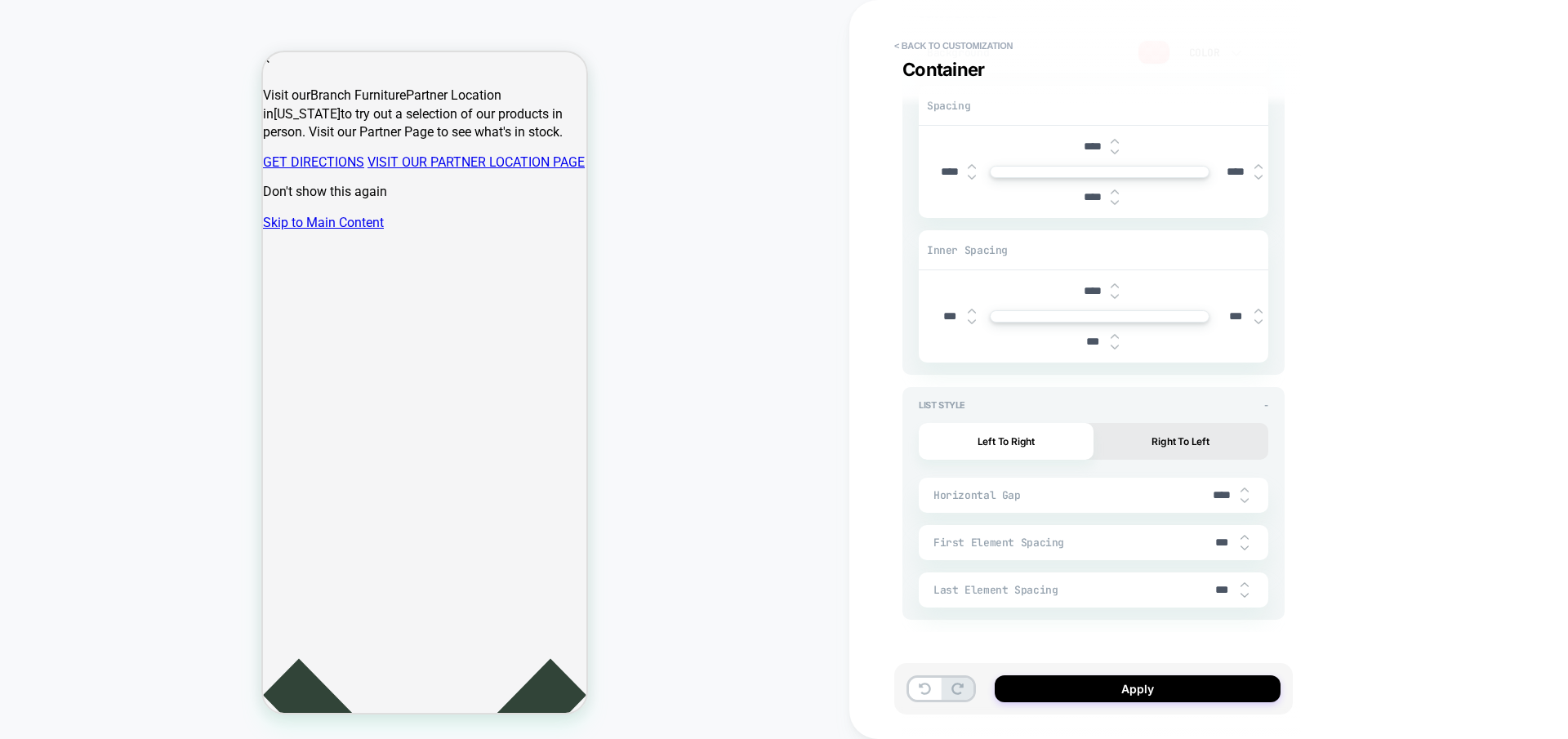
click at [1245, 497] on img at bounding box center [1245, 501] width 8 height 7
type input "****"
type textarea "*"
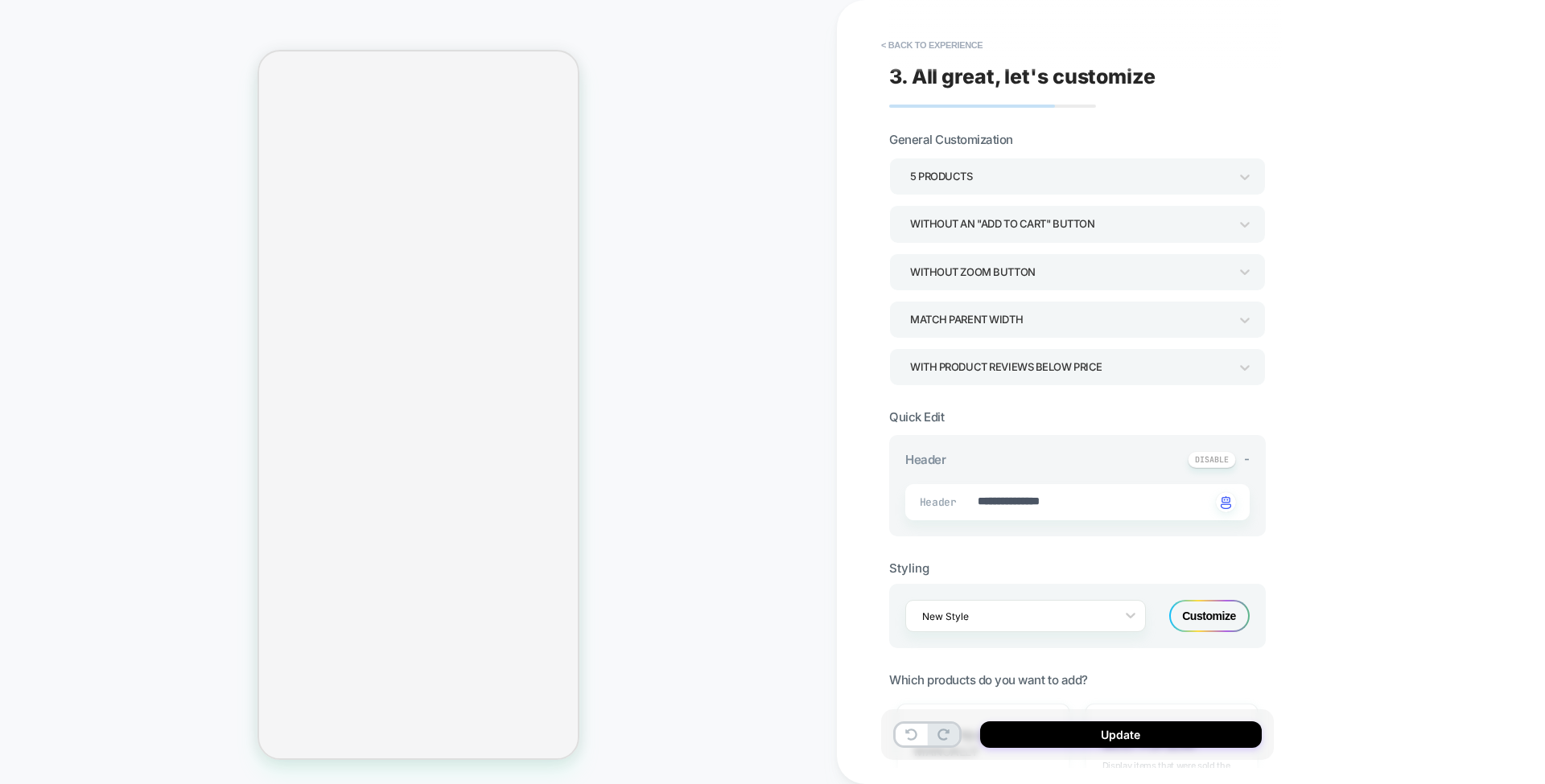
type textarea "*"
click at [908, 45] on button "< Back to experience" at bounding box center [932, 45] width 118 height 26
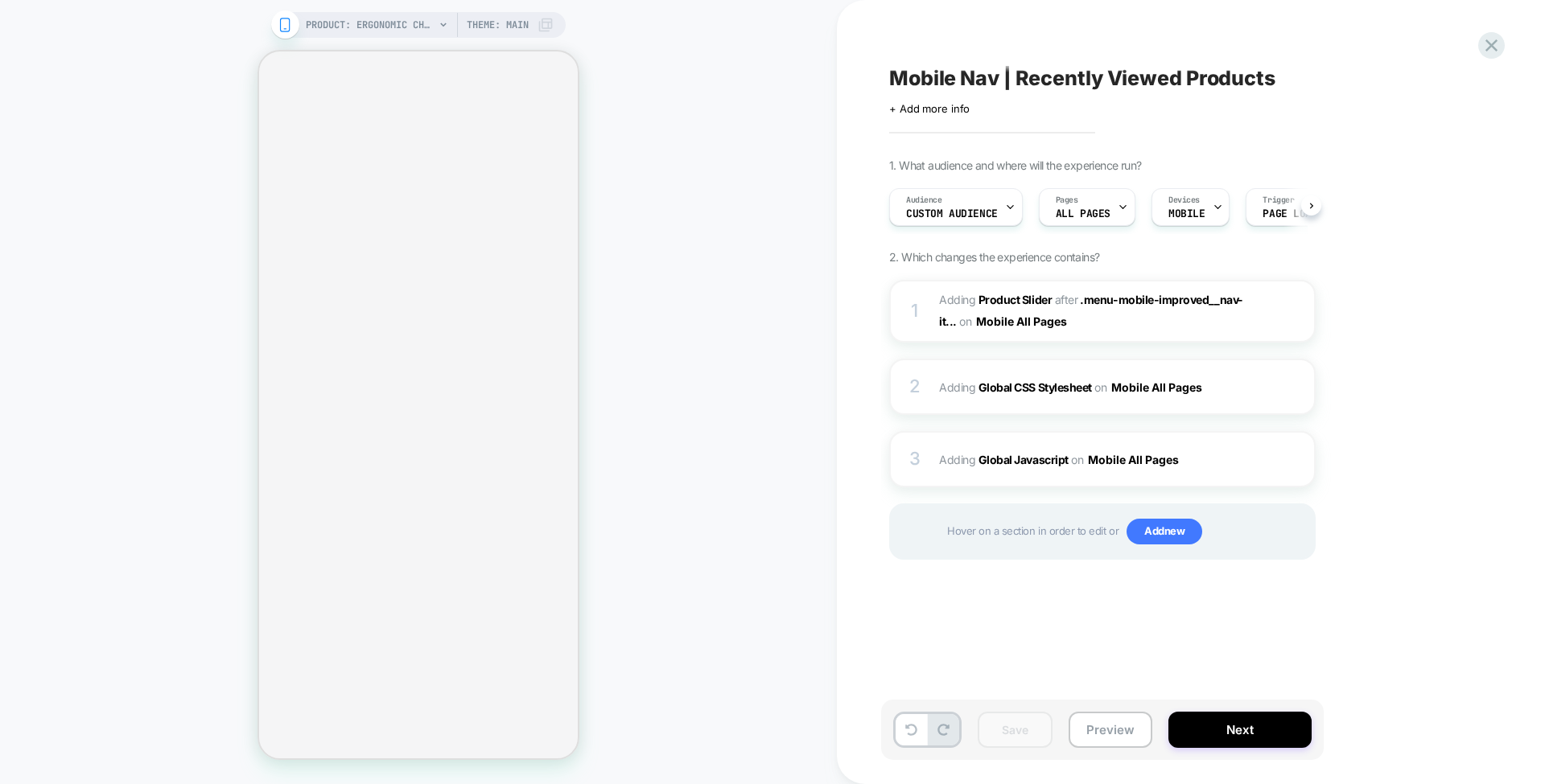
scroll to position [0, 1]
click at [924, 548] on div "Hover on a section in order to edit or Add new" at bounding box center [1101, 532] width 426 height 56
click at [1036, 384] on b "Global CSS Stylesheet" at bounding box center [1034, 387] width 113 height 14
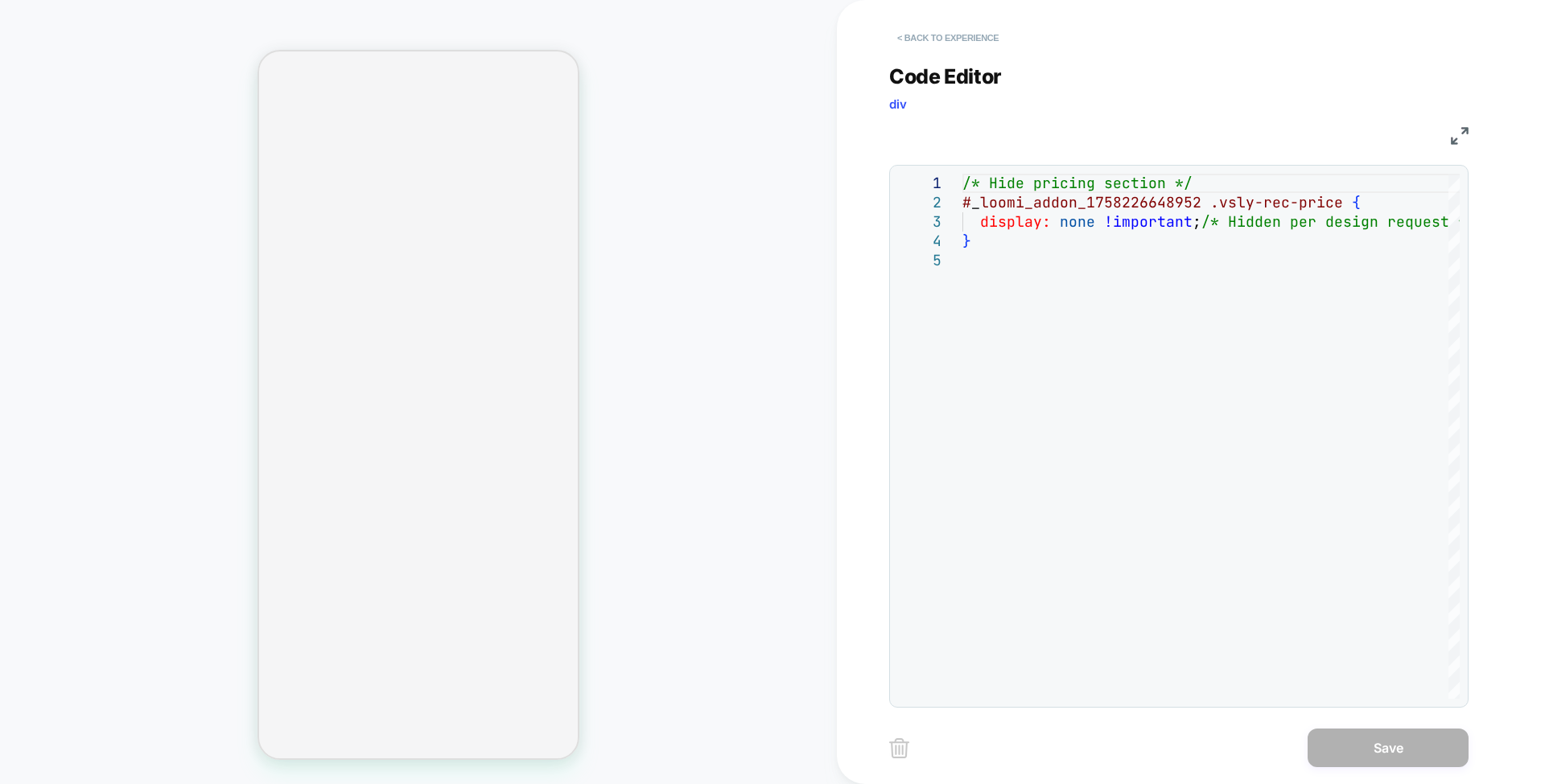
click at [954, 26] on button "< Back to experience" at bounding box center [948, 37] width 118 height 26
